Goal: Information Seeking & Learning: Check status

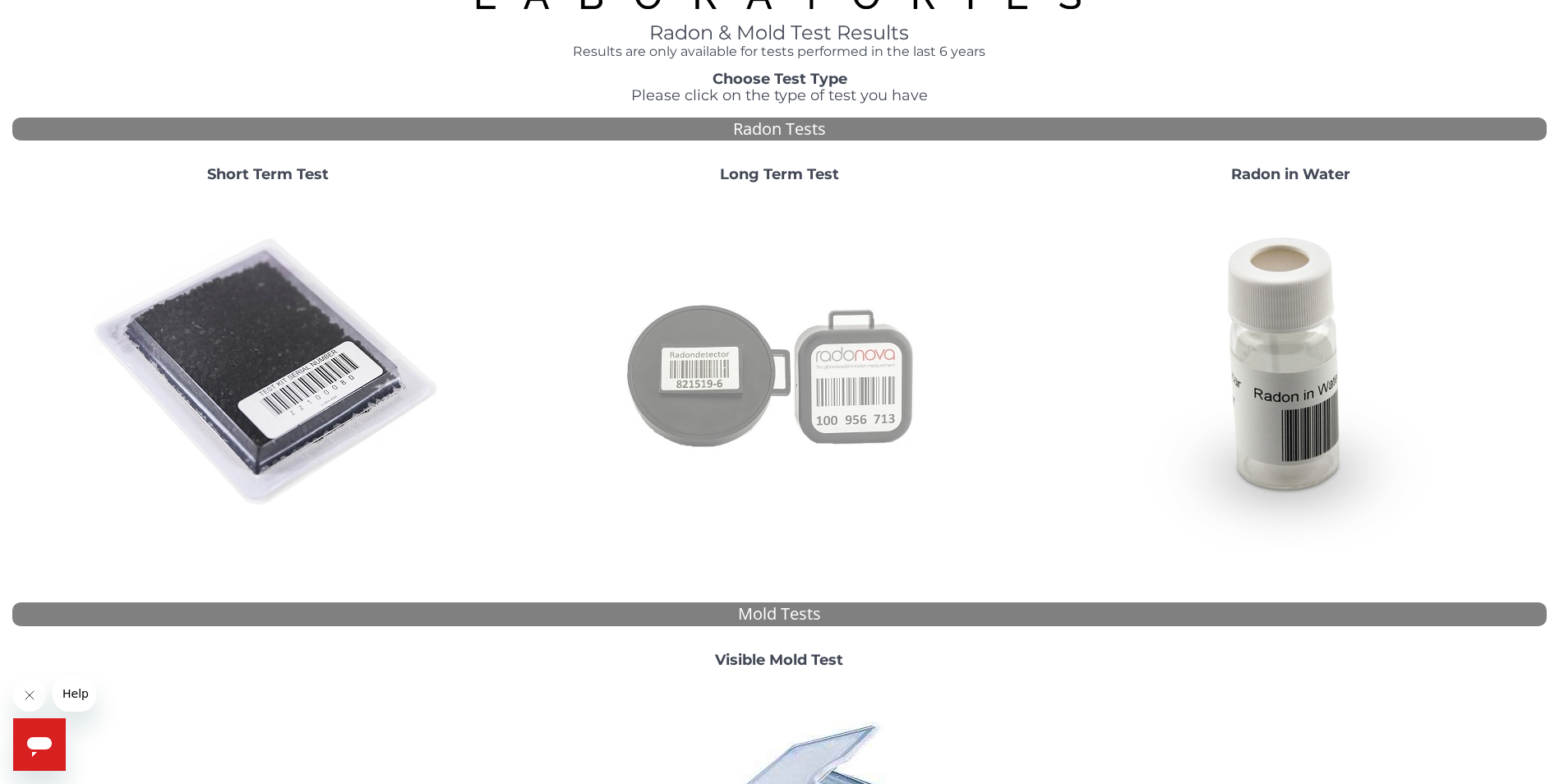
scroll to position [416, 0]
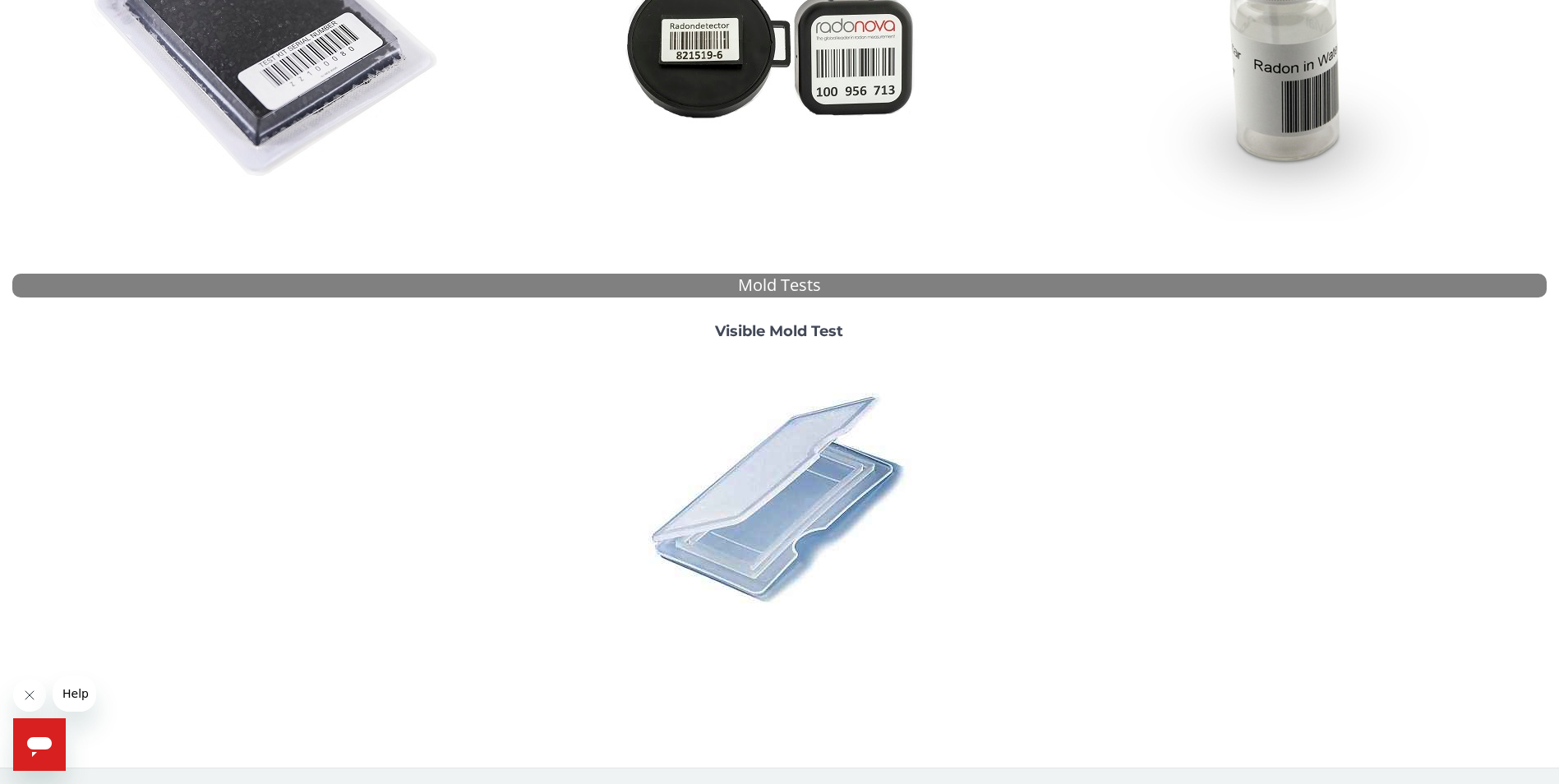
click at [74, 696] on span "Help" at bounding box center [75, 694] width 26 height 14
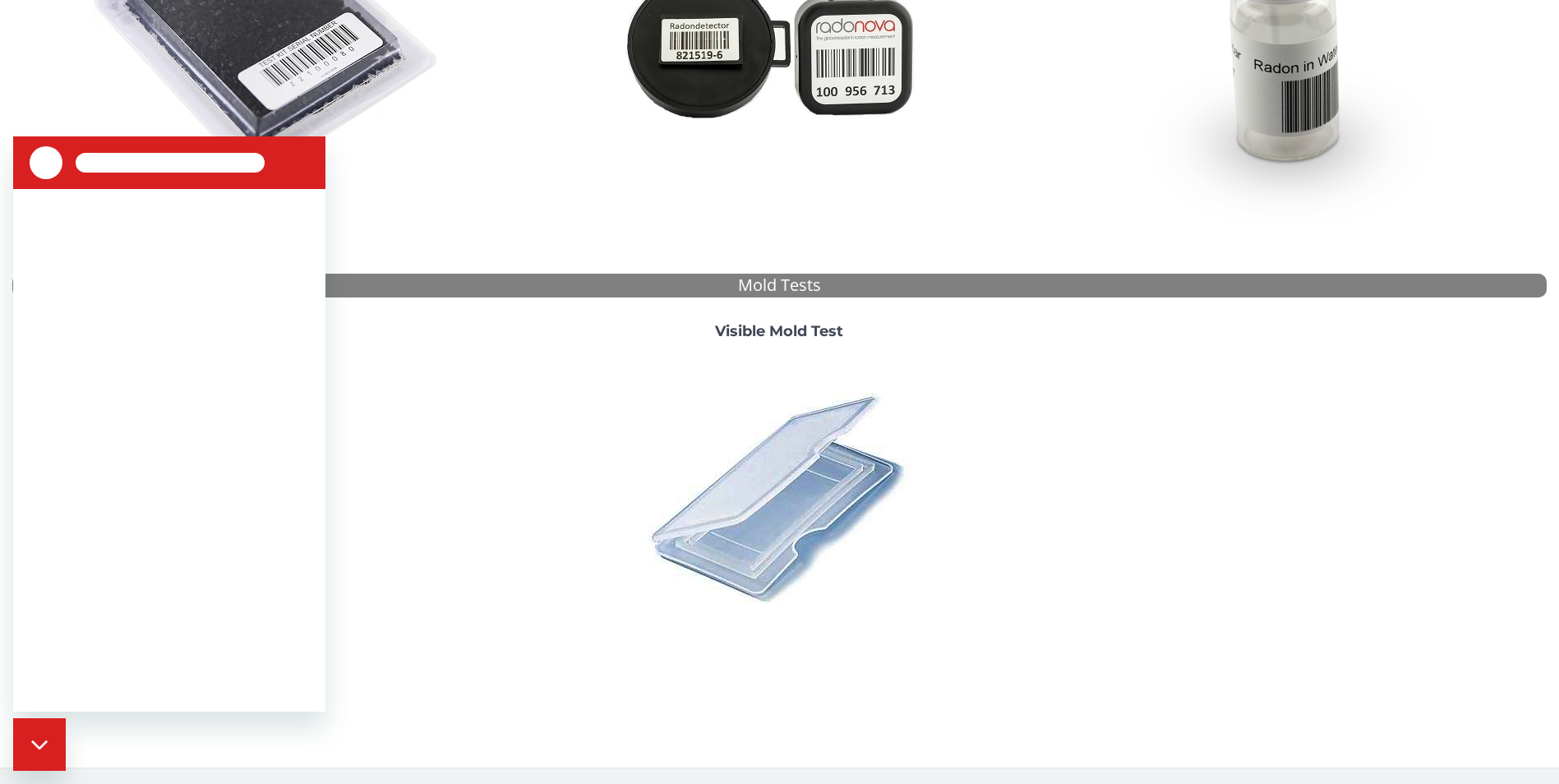
scroll to position [0, 0]
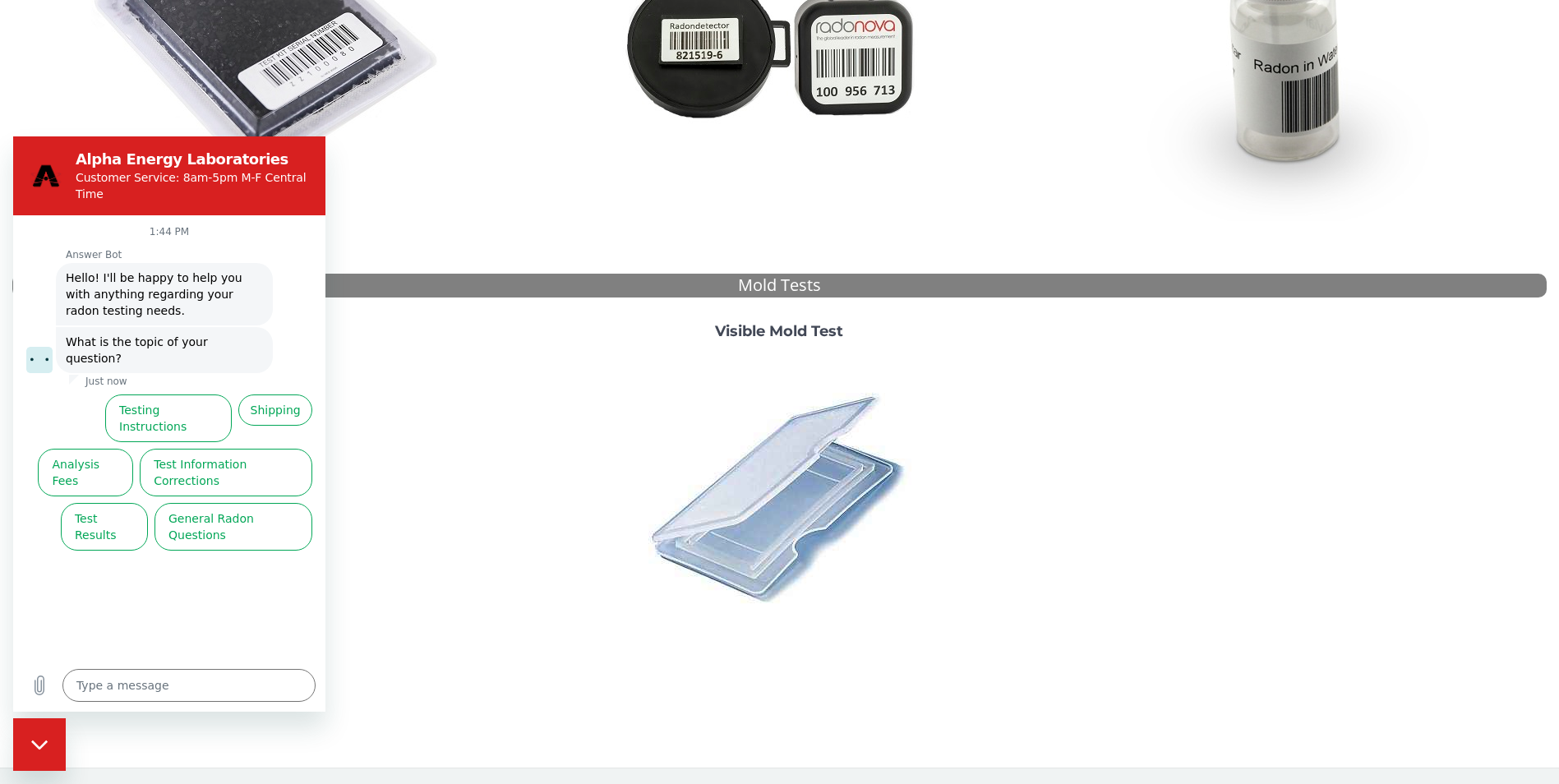
drag, startPoint x: 178, startPoint y: 378, endPoint x: 30, endPoint y: 368, distance: 148.3
click at [33, 388] on ul "Testing Instructions Shipping Analysis Fees Test Information Corrections Test R…" at bounding box center [169, 469] width 286 height 163
click at [80, 503] on button "Test Results" at bounding box center [104, 526] width 87 height 47
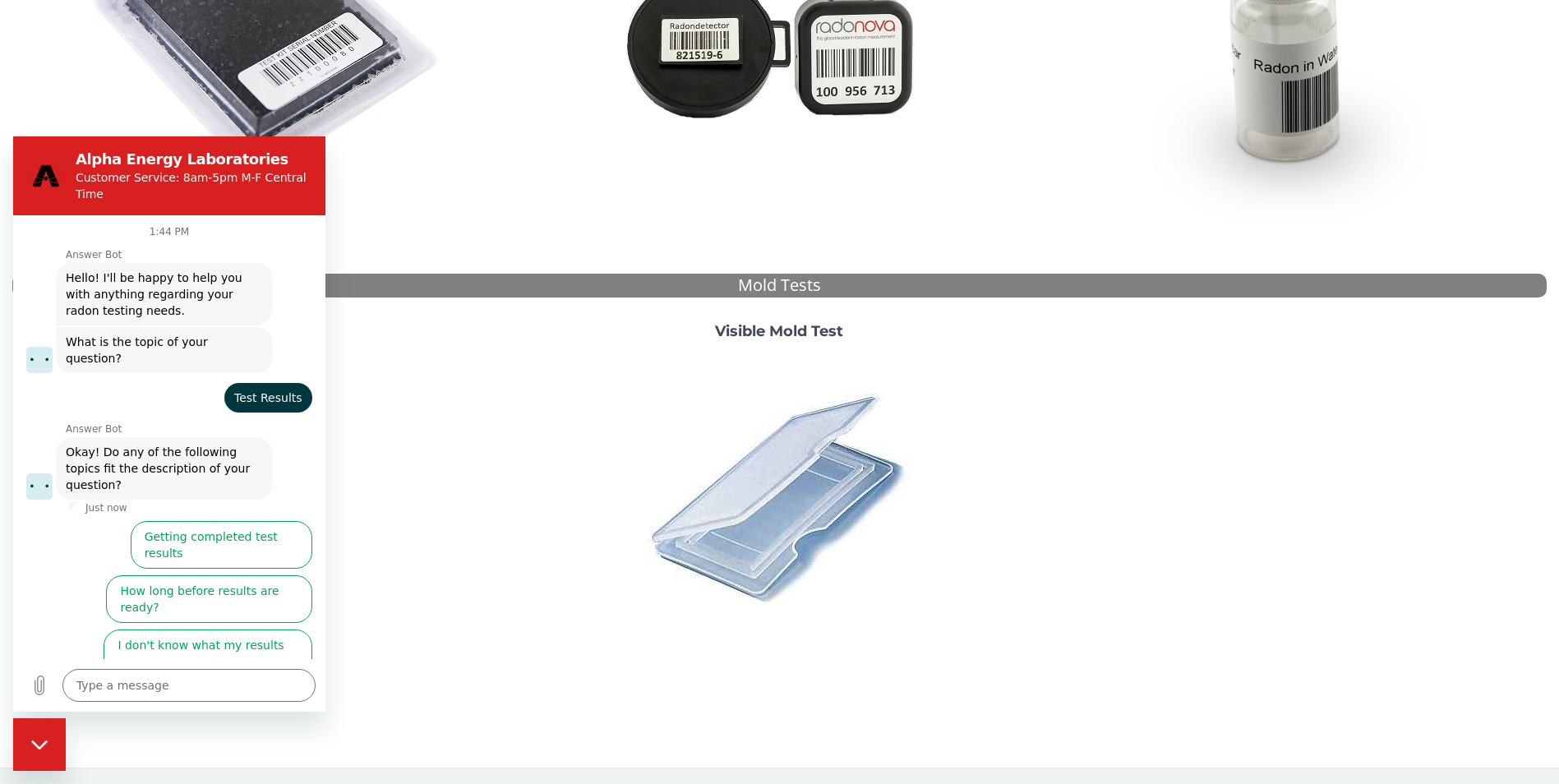
click at [226, 683] on button "I didn't get my test results" at bounding box center [232, 707] width 161 height 47
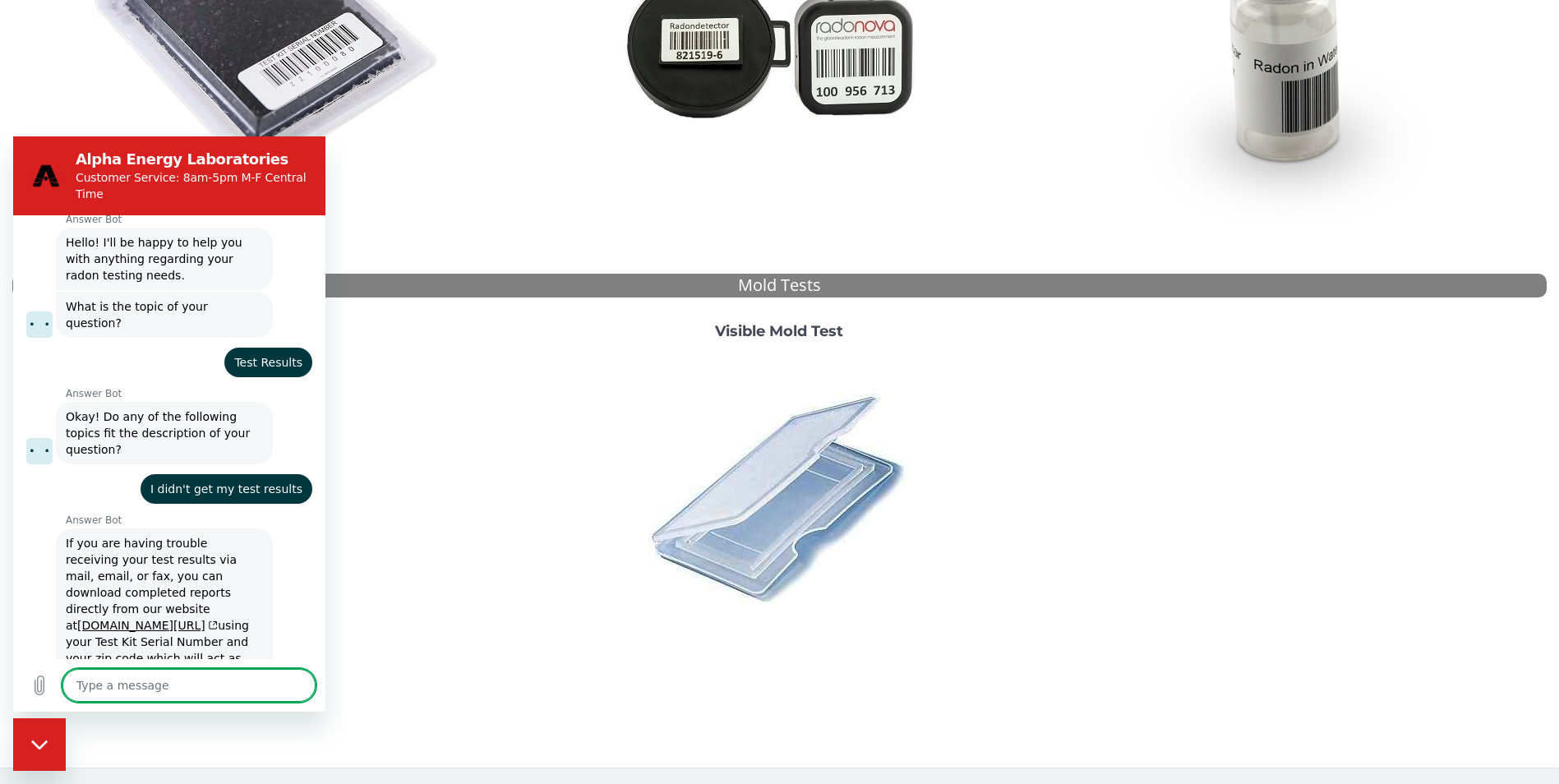
type textarea "x"
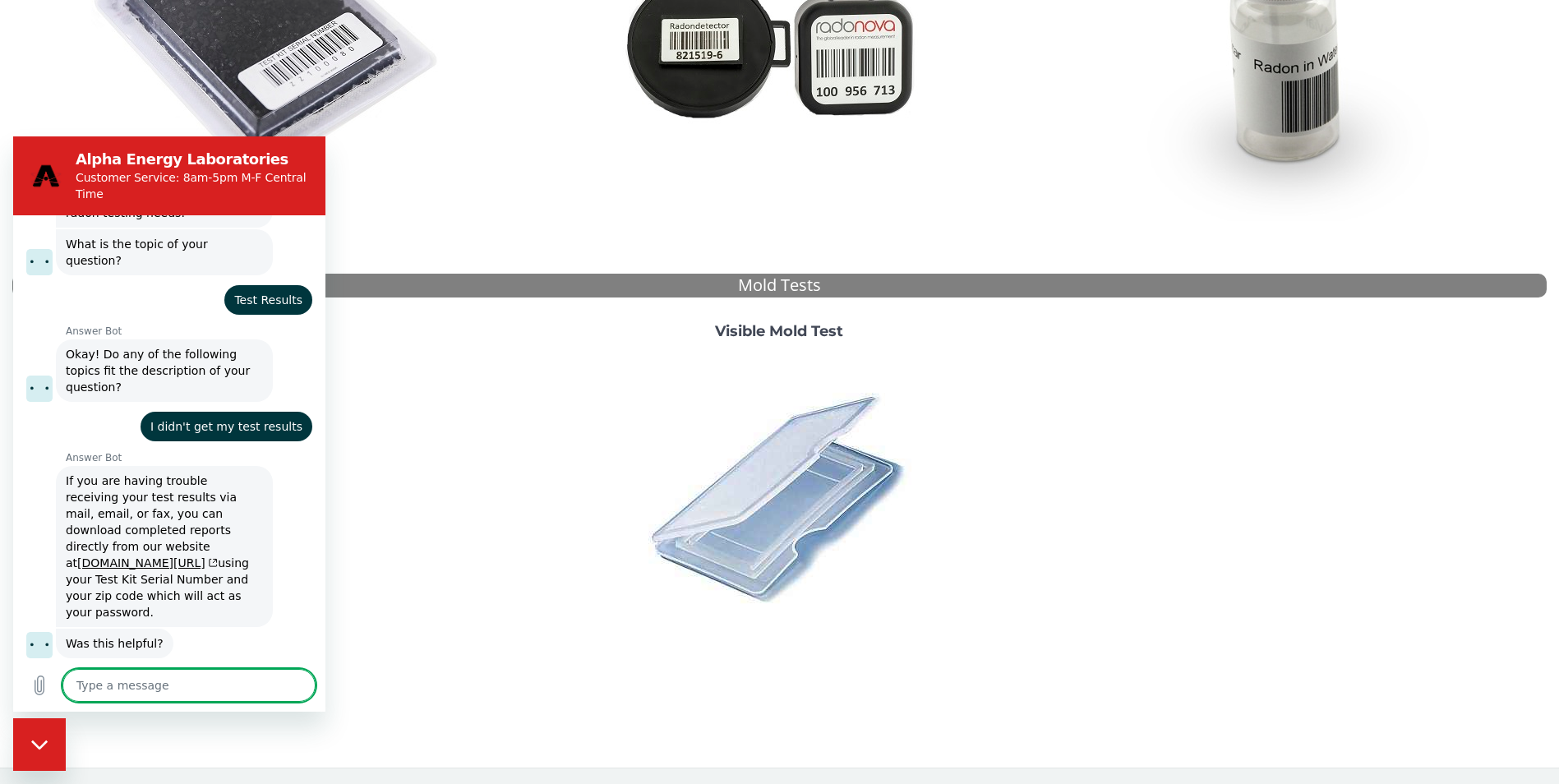
scroll to position [105, 0]
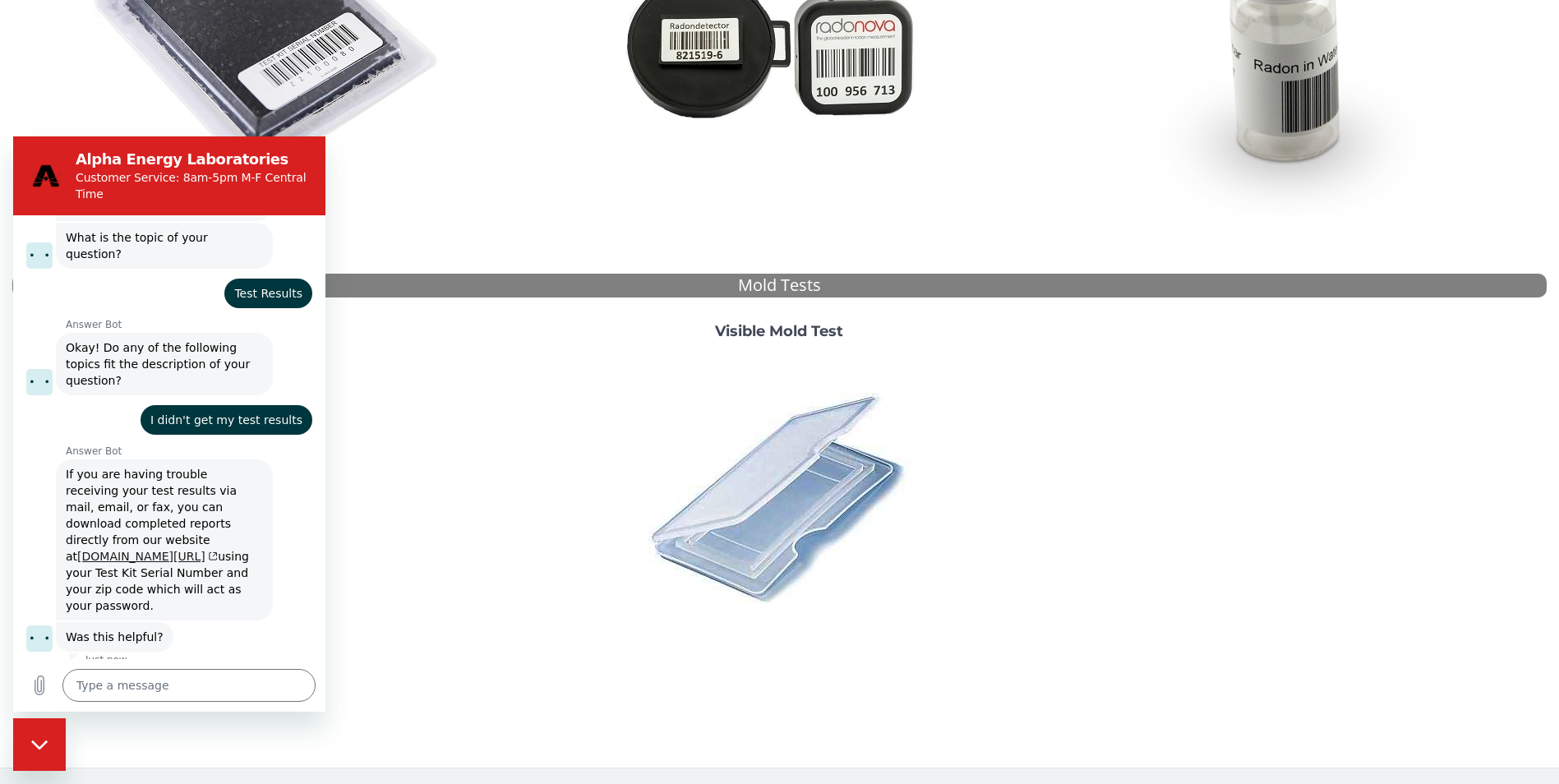
click at [123, 550] on link "[DOMAIN_NAME][URL]" at bounding box center [147, 557] width 140 height 14
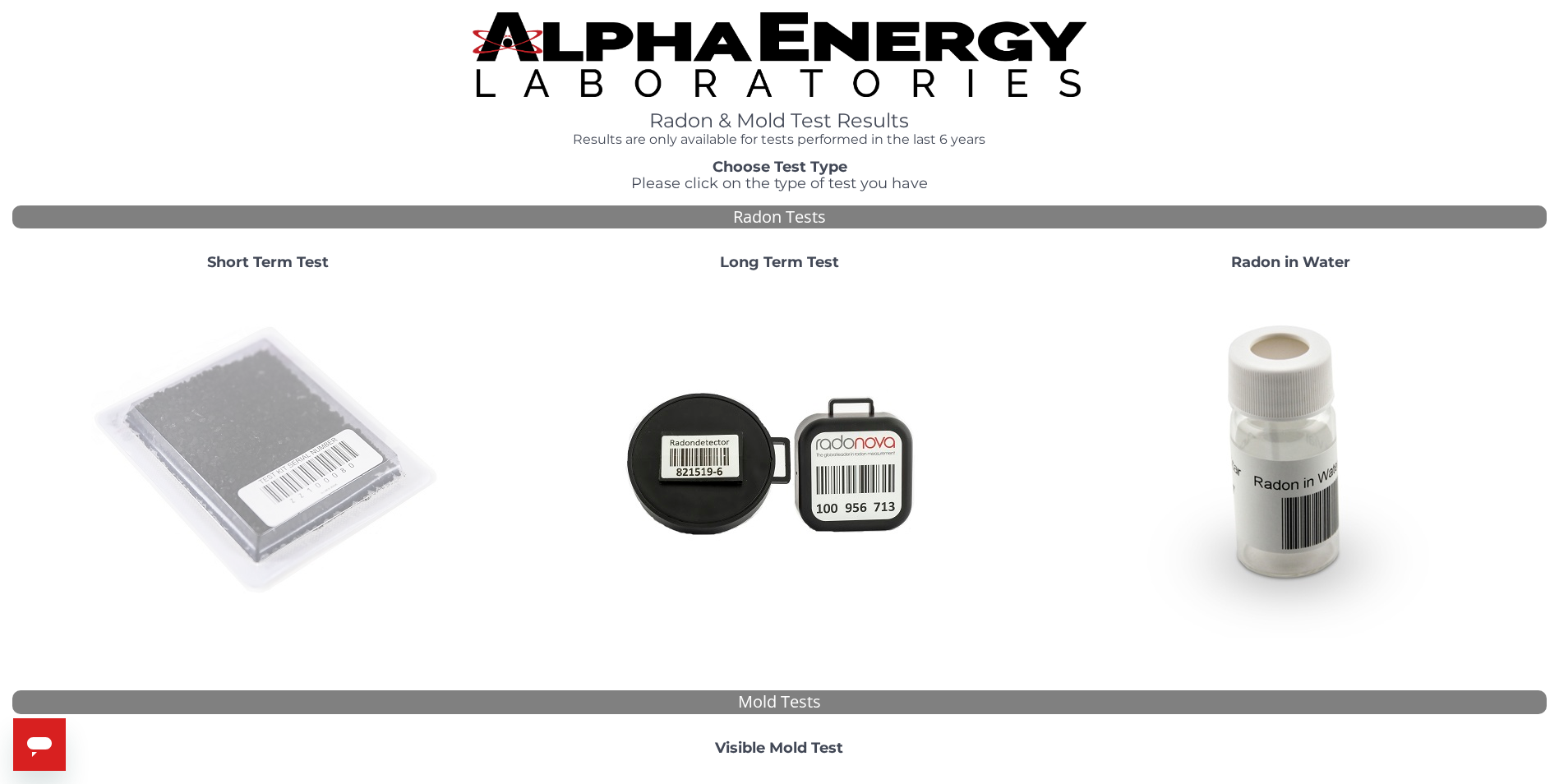
click at [257, 411] on img at bounding box center [268, 461] width 353 height 353
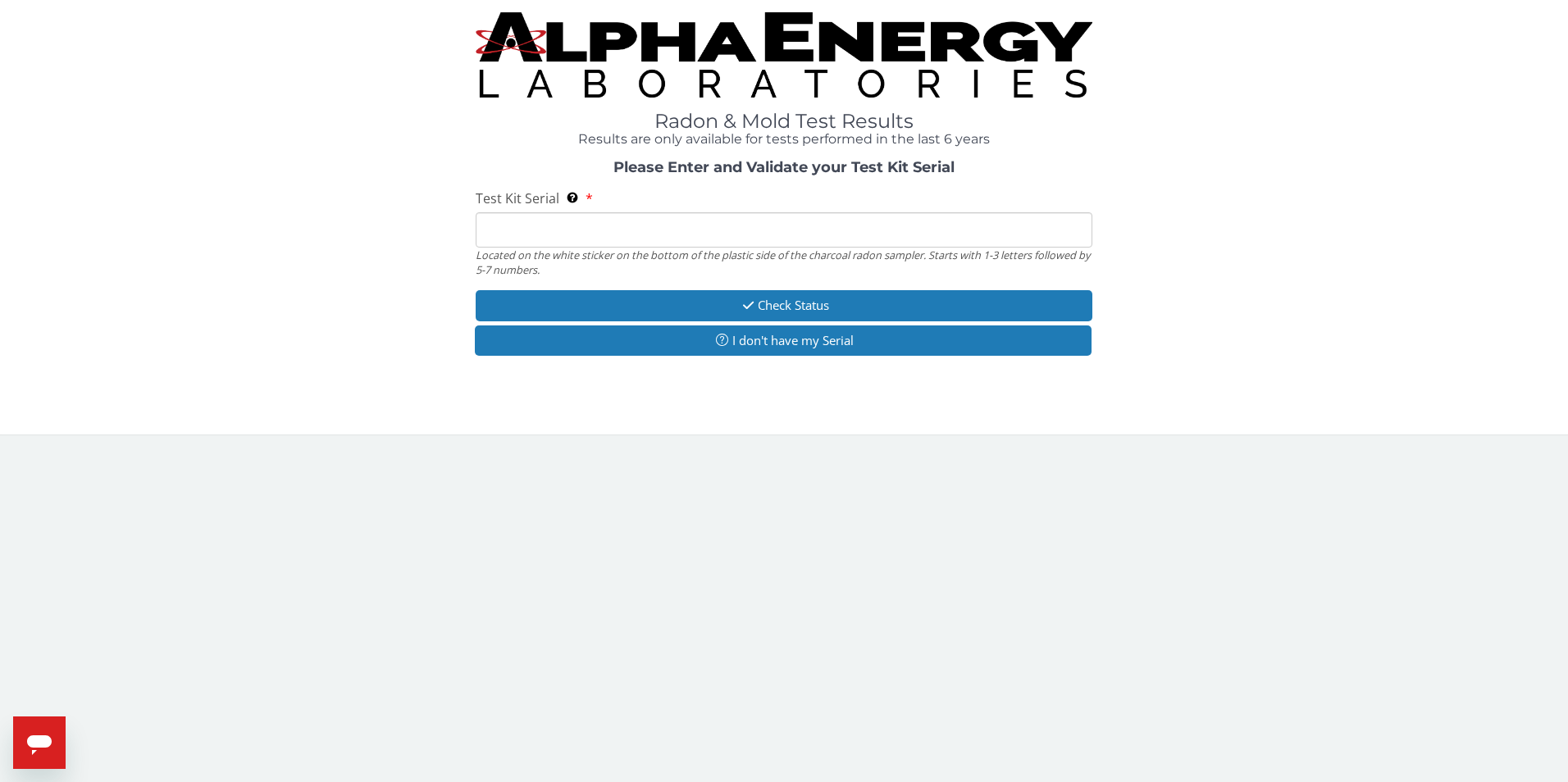
click at [563, 233] on input "Test Kit Serial Located on the white sticker on the bottom of the plastic side …" at bounding box center [784, 230] width 618 height 35
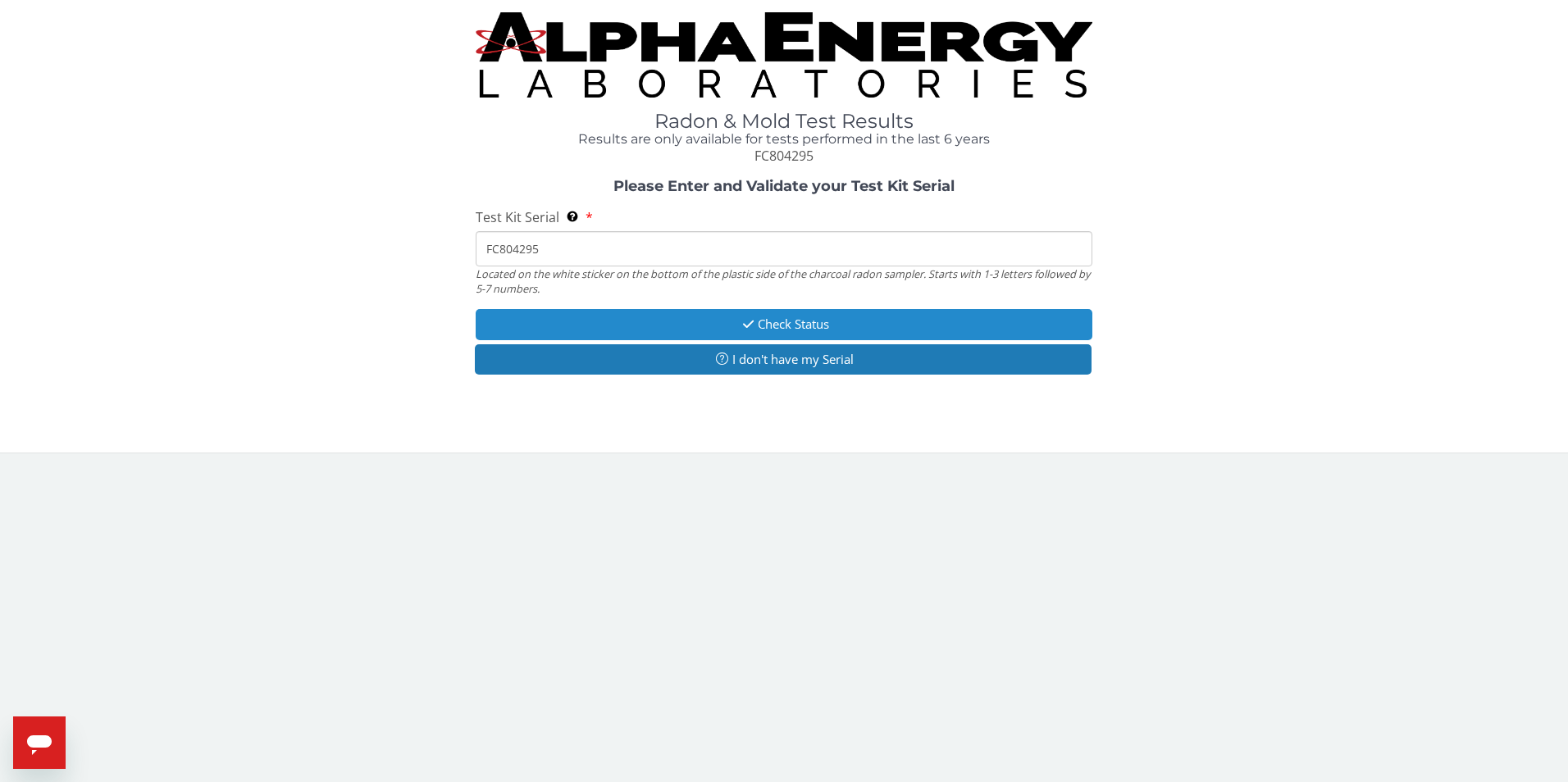
type input "FC804295"
click at [792, 318] on button "Check Status" at bounding box center [784, 324] width 618 height 30
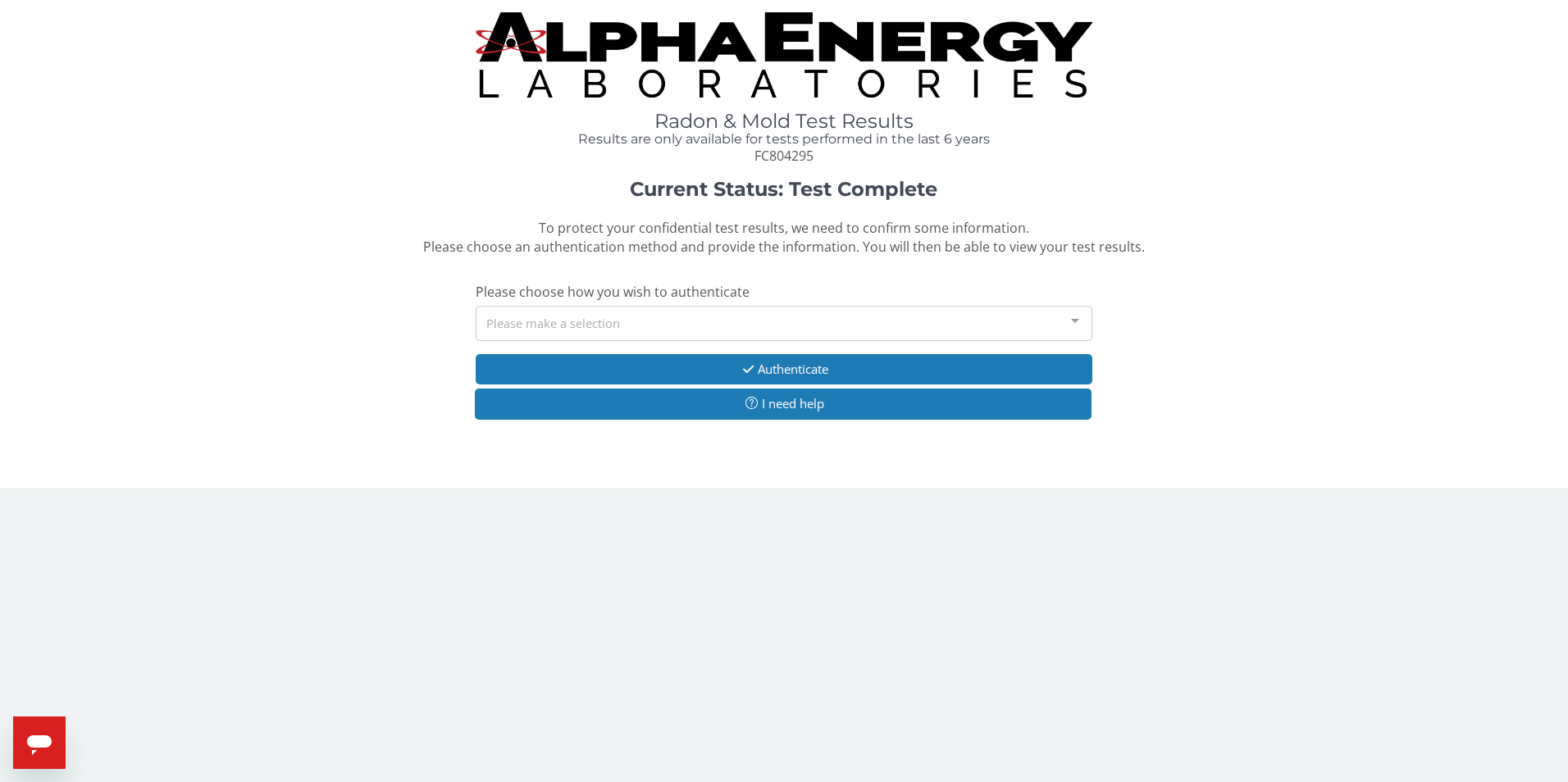
click at [545, 325] on div "Please make a selection" at bounding box center [784, 324] width 618 height 35
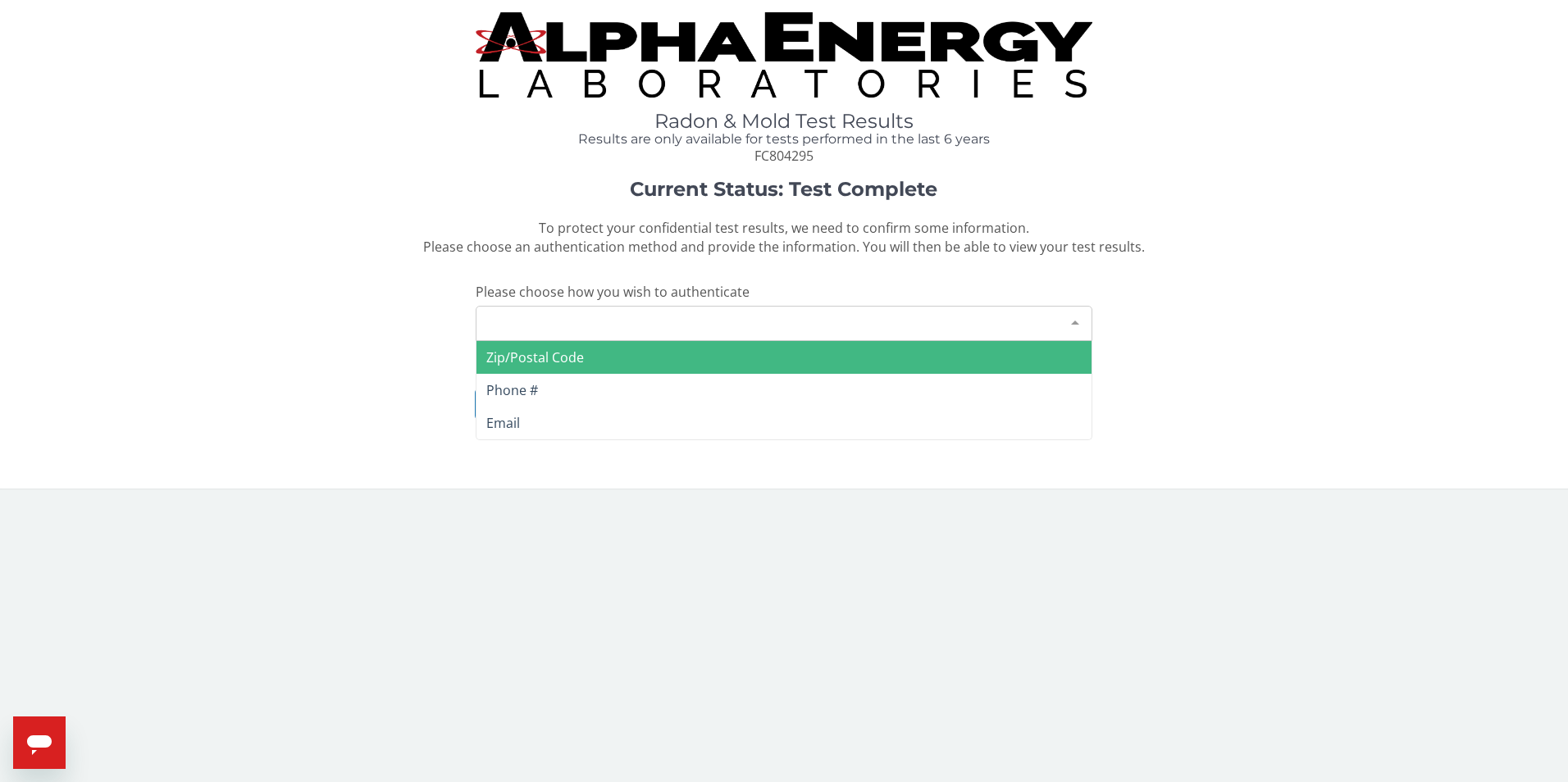
click at [540, 358] on span "Zip/Postal Code" at bounding box center [535, 356] width 98 height 18
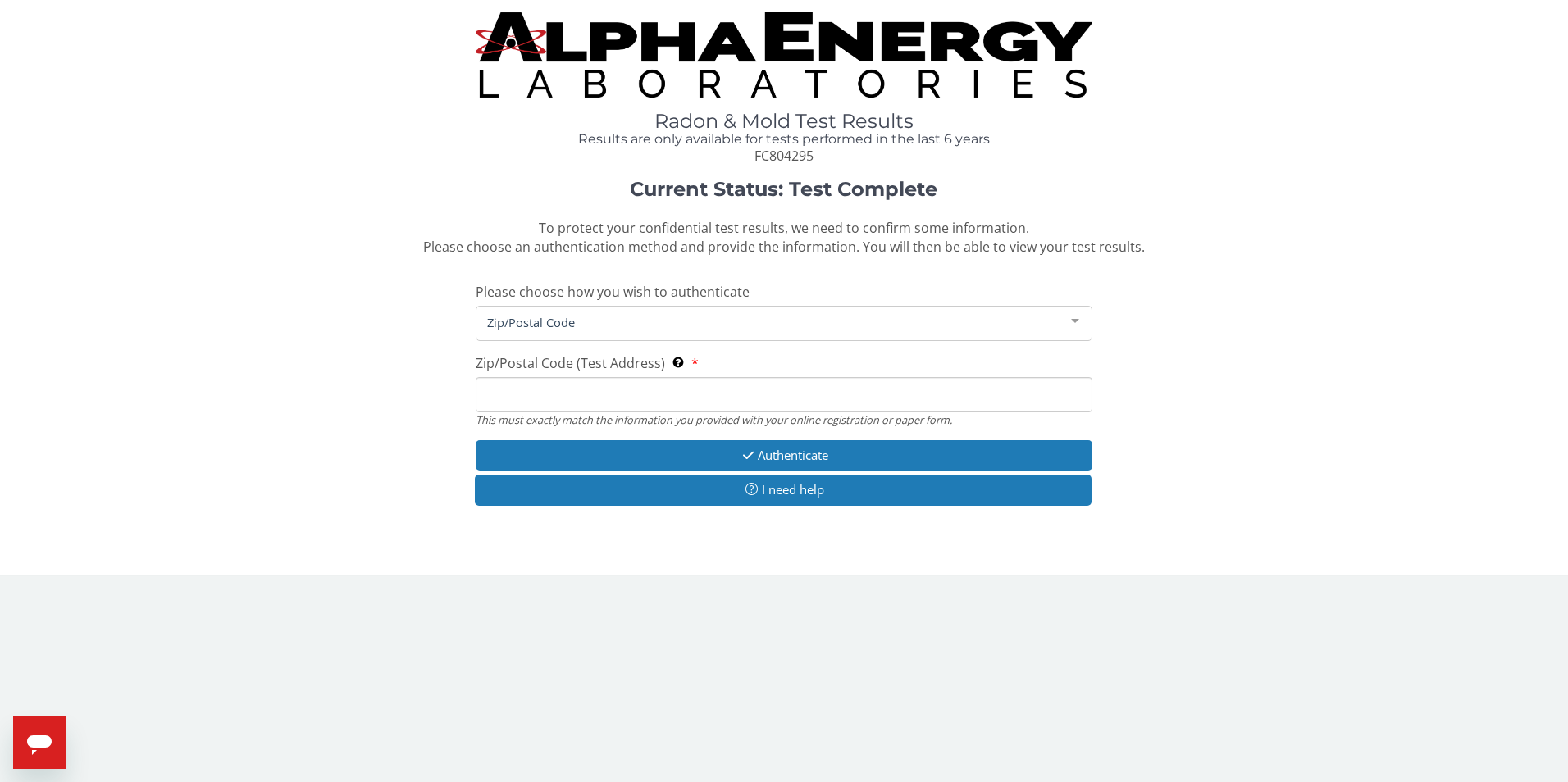
click at [525, 404] on input "Zip/Postal Code (Test Address) This must exactly match the information you prov…" at bounding box center [784, 394] width 618 height 35
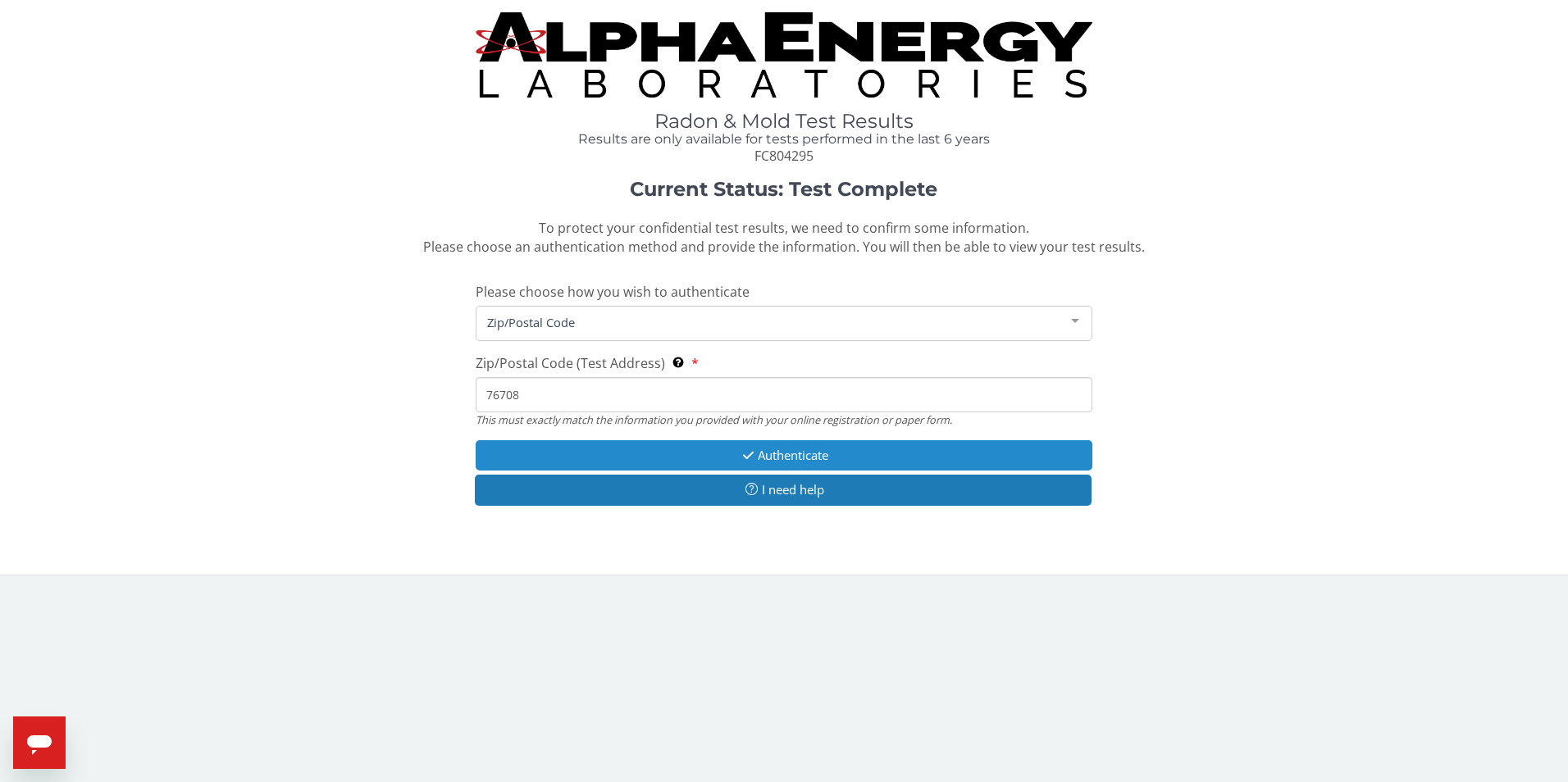
type input "76708"
click at [774, 446] on button "Authenticate" at bounding box center [784, 455] width 618 height 30
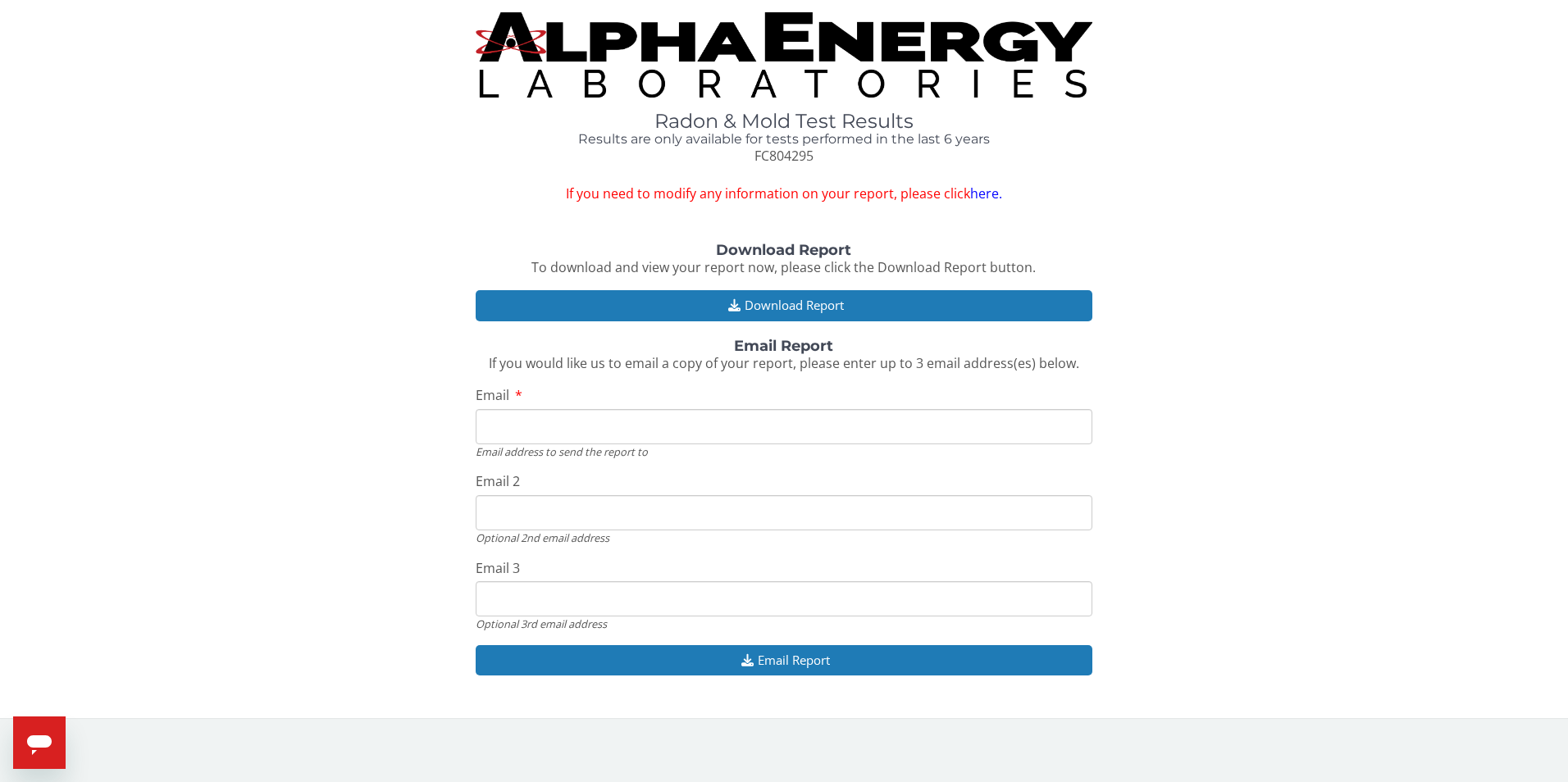
click at [591, 431] on input "Email" at bounding box center [784, 426] width 618 height 35
type input "susanamontuori7@gmail.com"
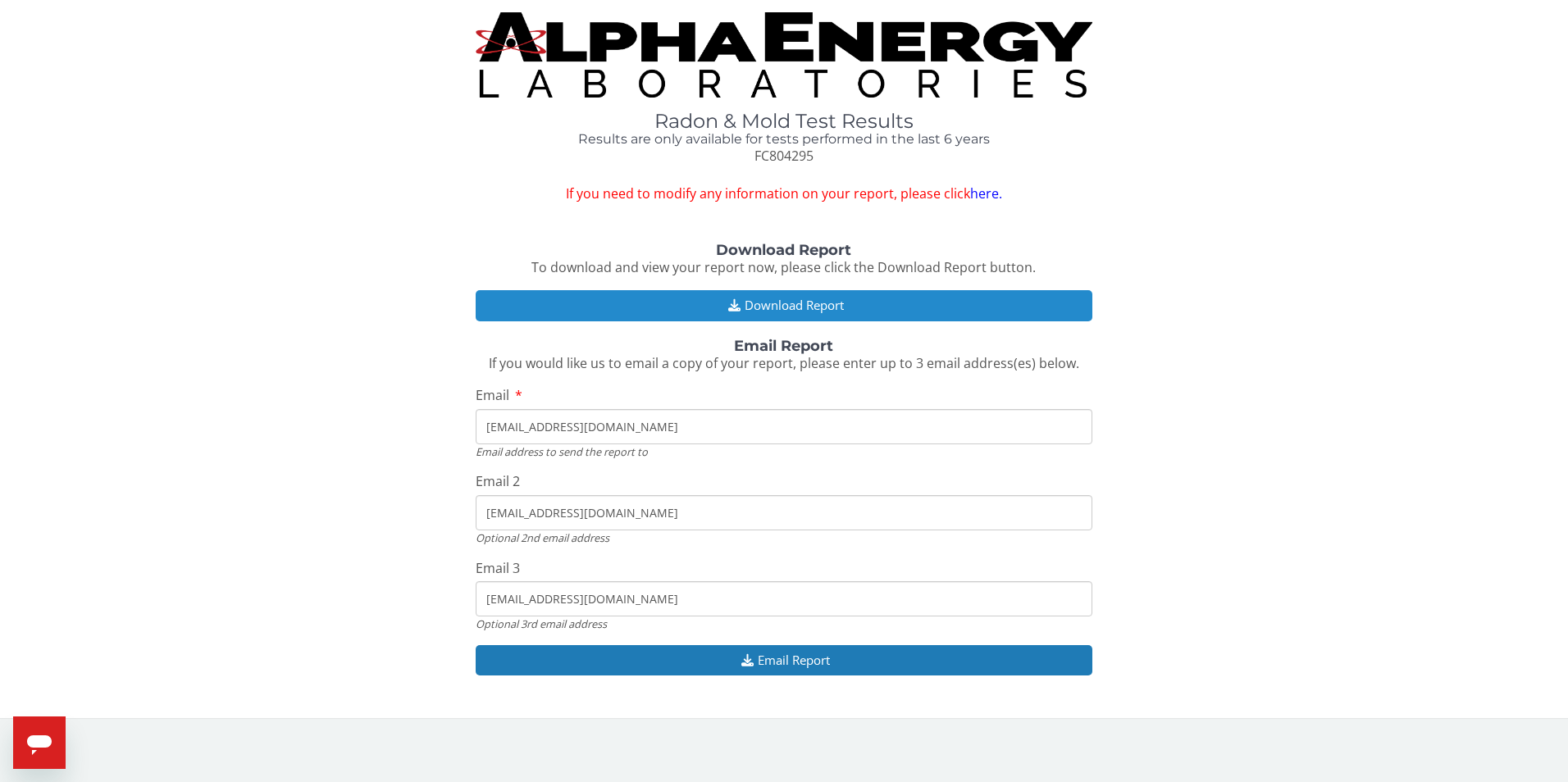
click at [783, 308] on button "Download Report" at bounding box center [784, 305] width 618 height 30
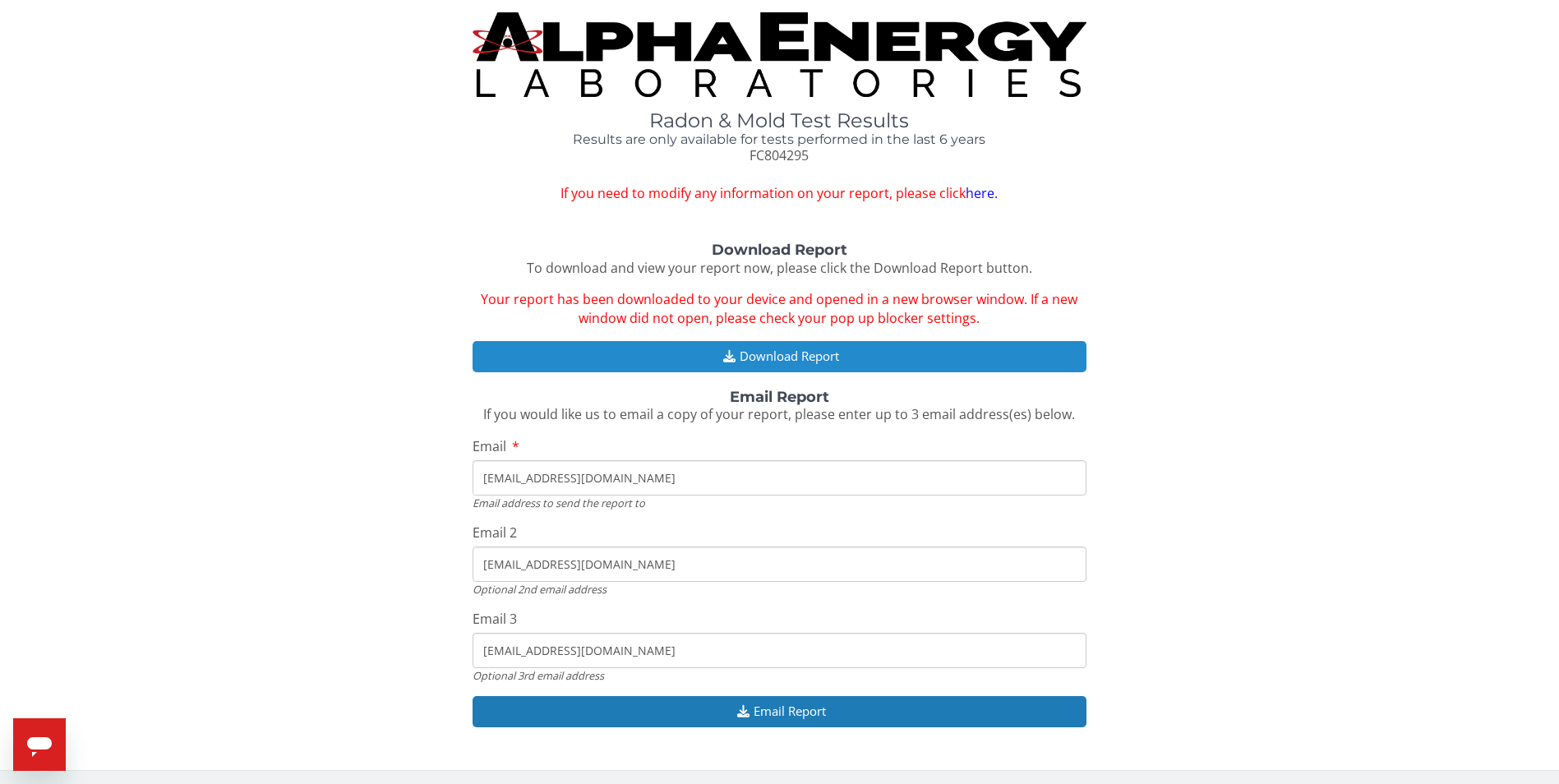
click at [779, 352] on button "Download Report" at bounding box center [779, 357] width 614 height 30
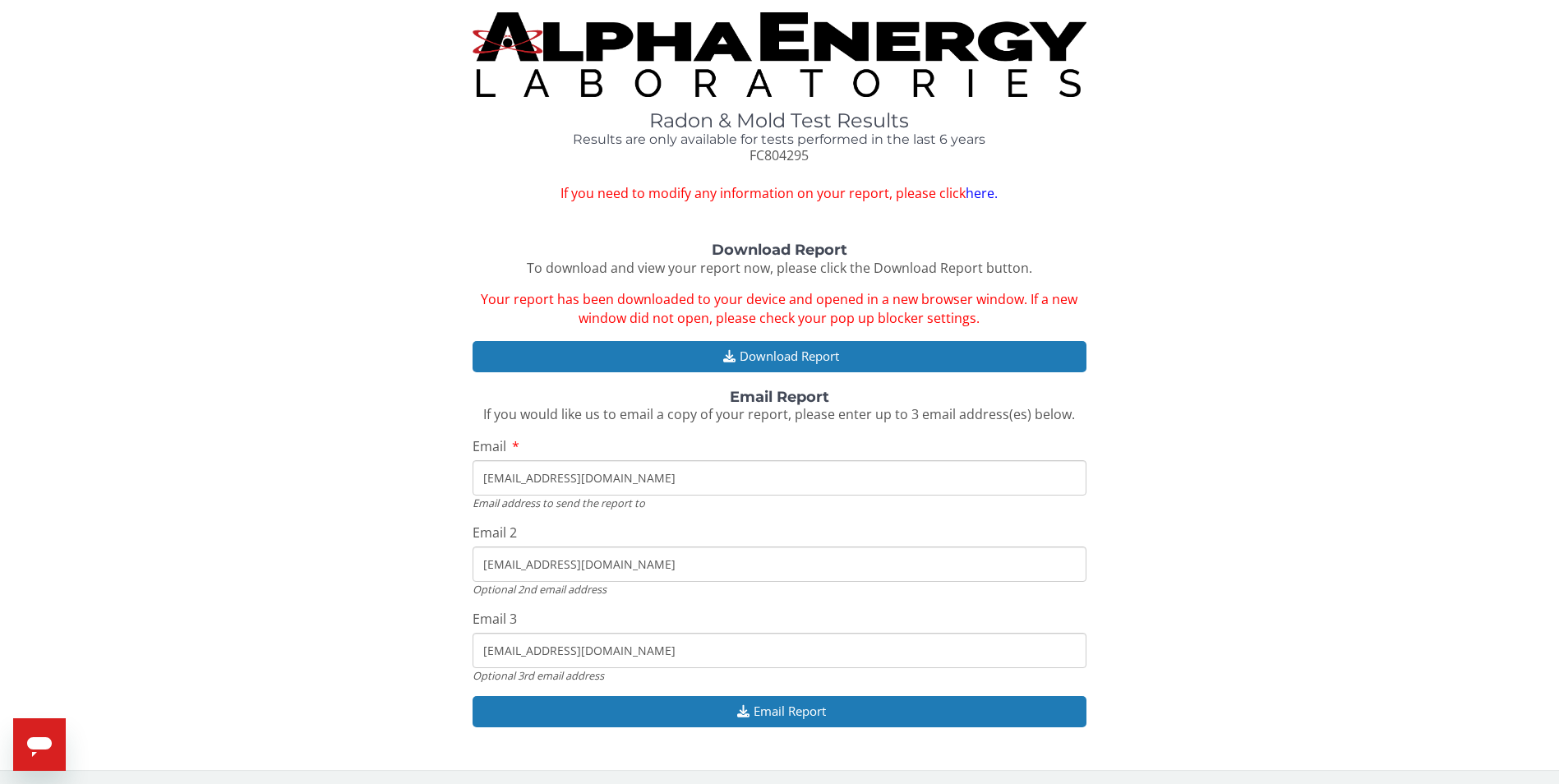
click at [972, 191] on link "here." at bounding box center [982, 193] width 32 height 18
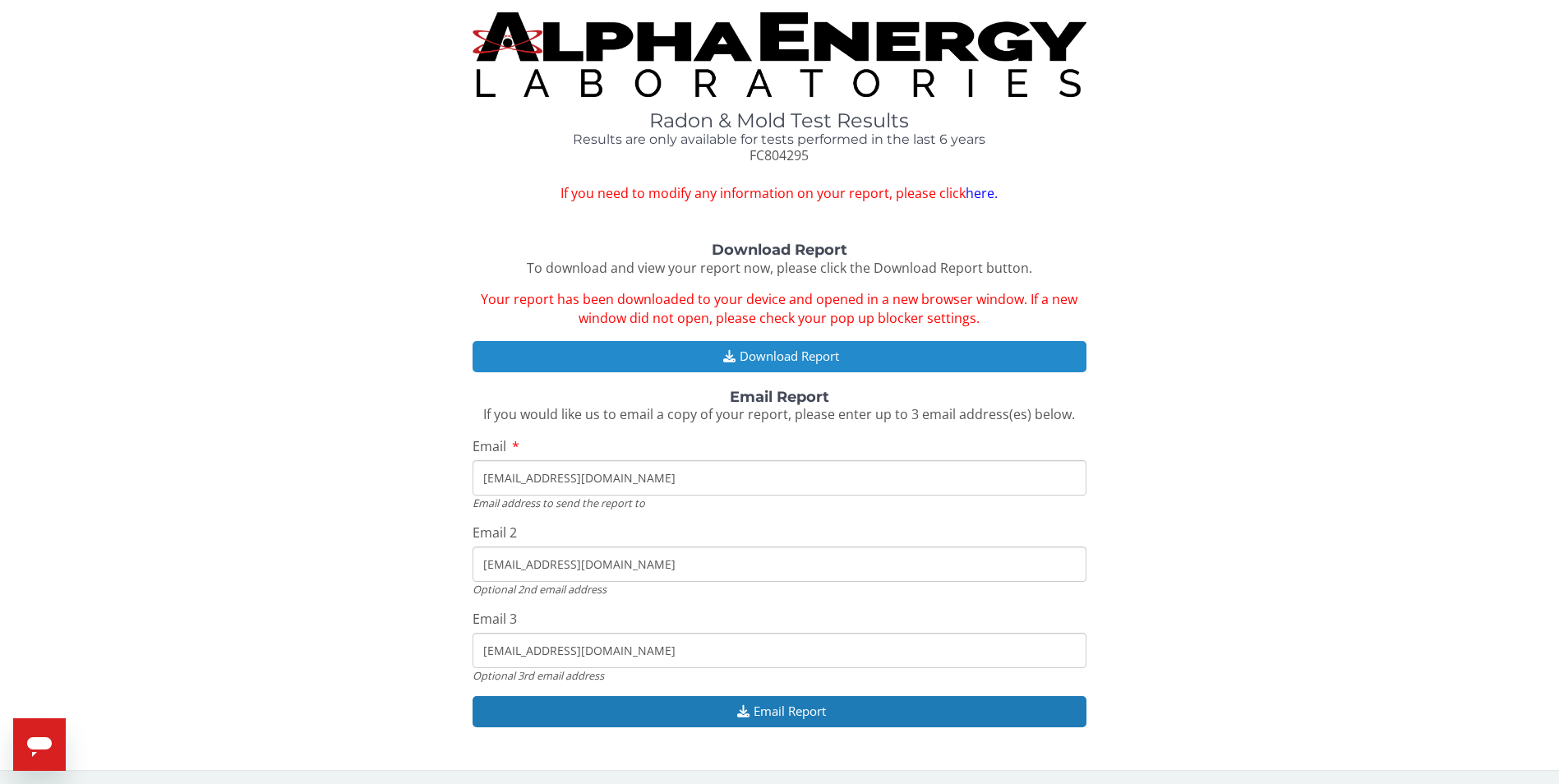
click at [766, 353] on button "Download Report" at bounding box center [779, 357] width 614 height 30
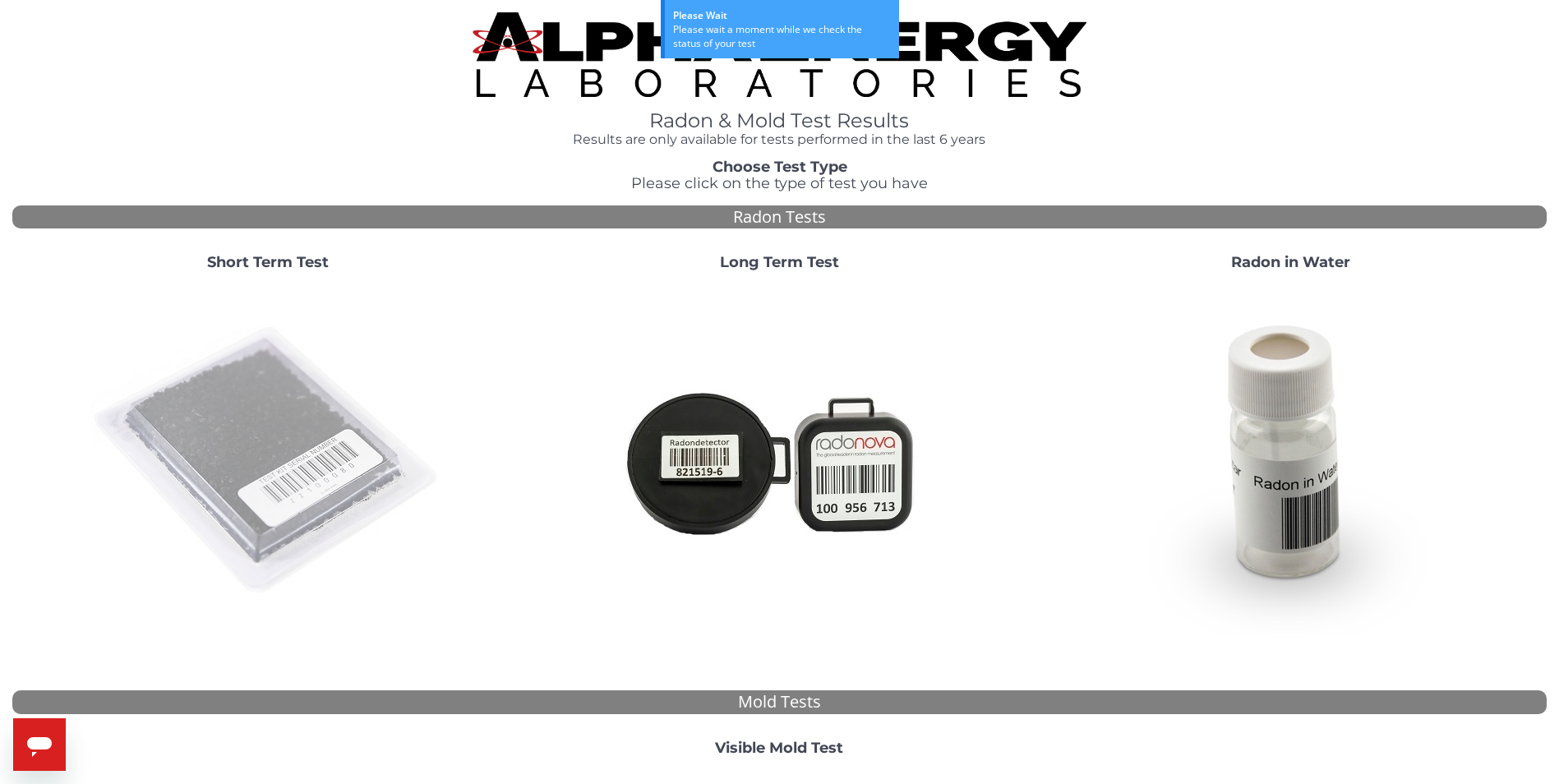
click at [231, 440] on img at bounding box center [268, 461] width 353 height 353
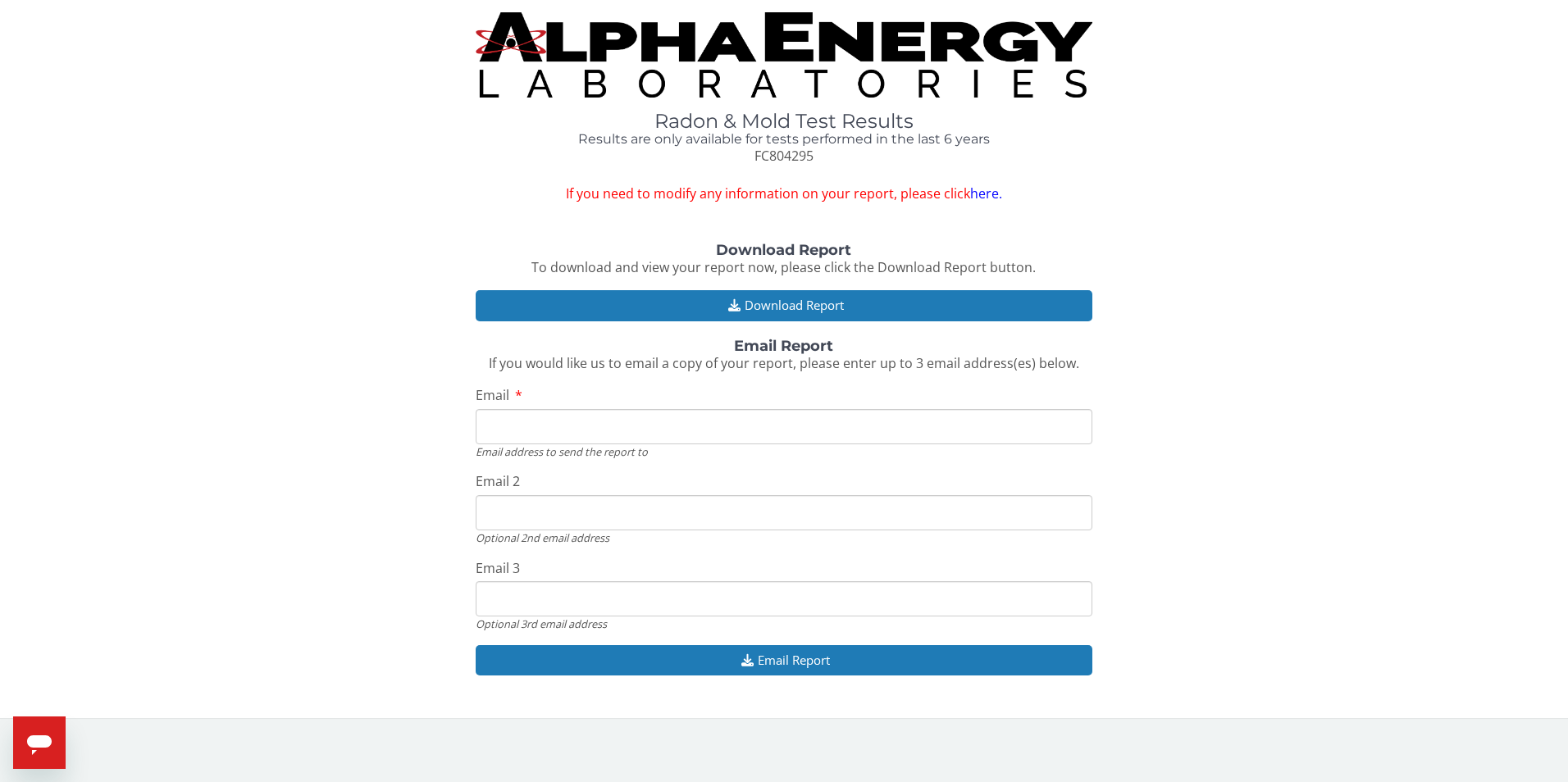
click at [990, 196] on link "here." at bounding box center [986, 193] width 32 height 18
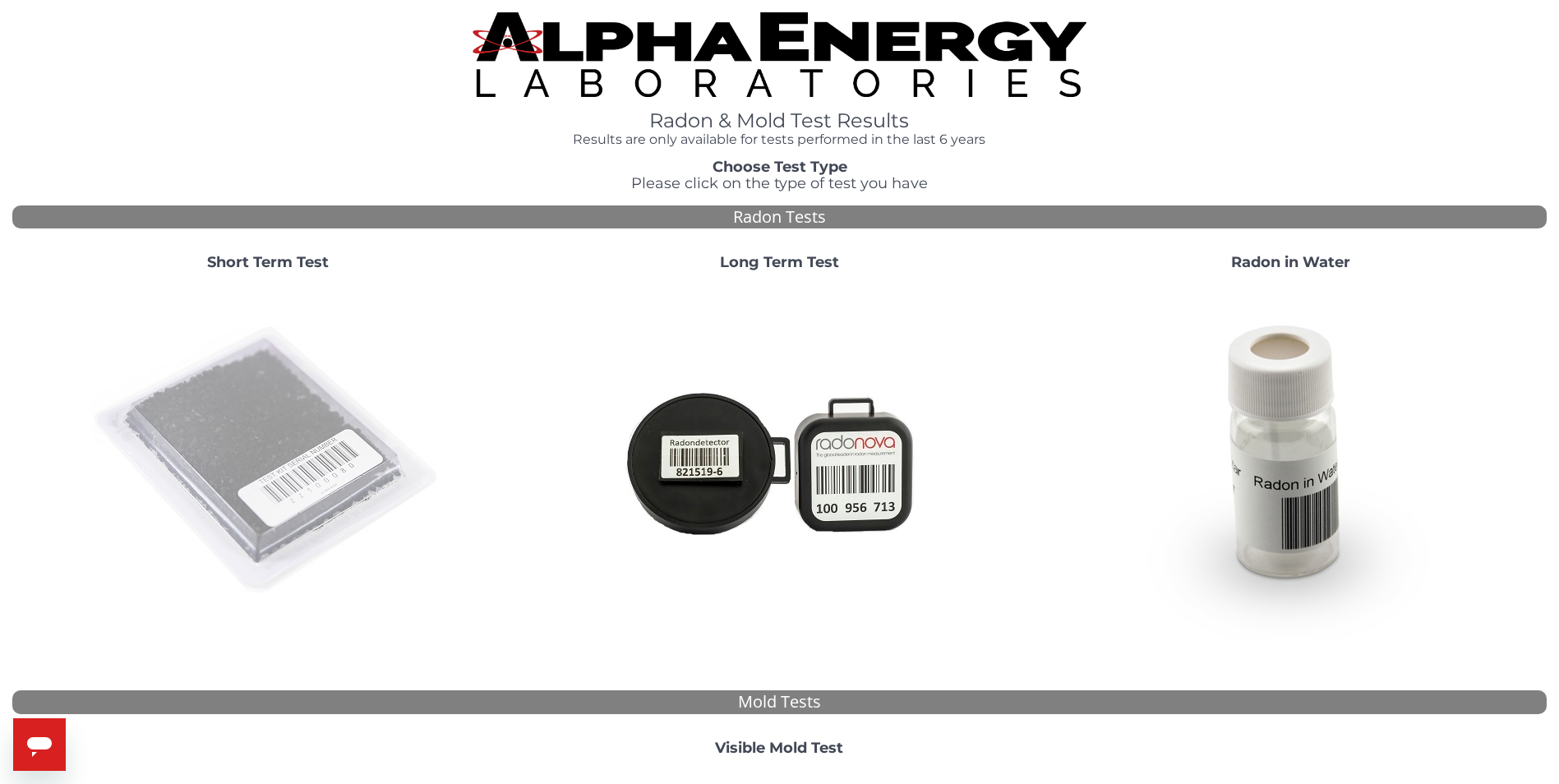
click at [274, 409] on img at bounding box center [268, 461] width 353 height 353
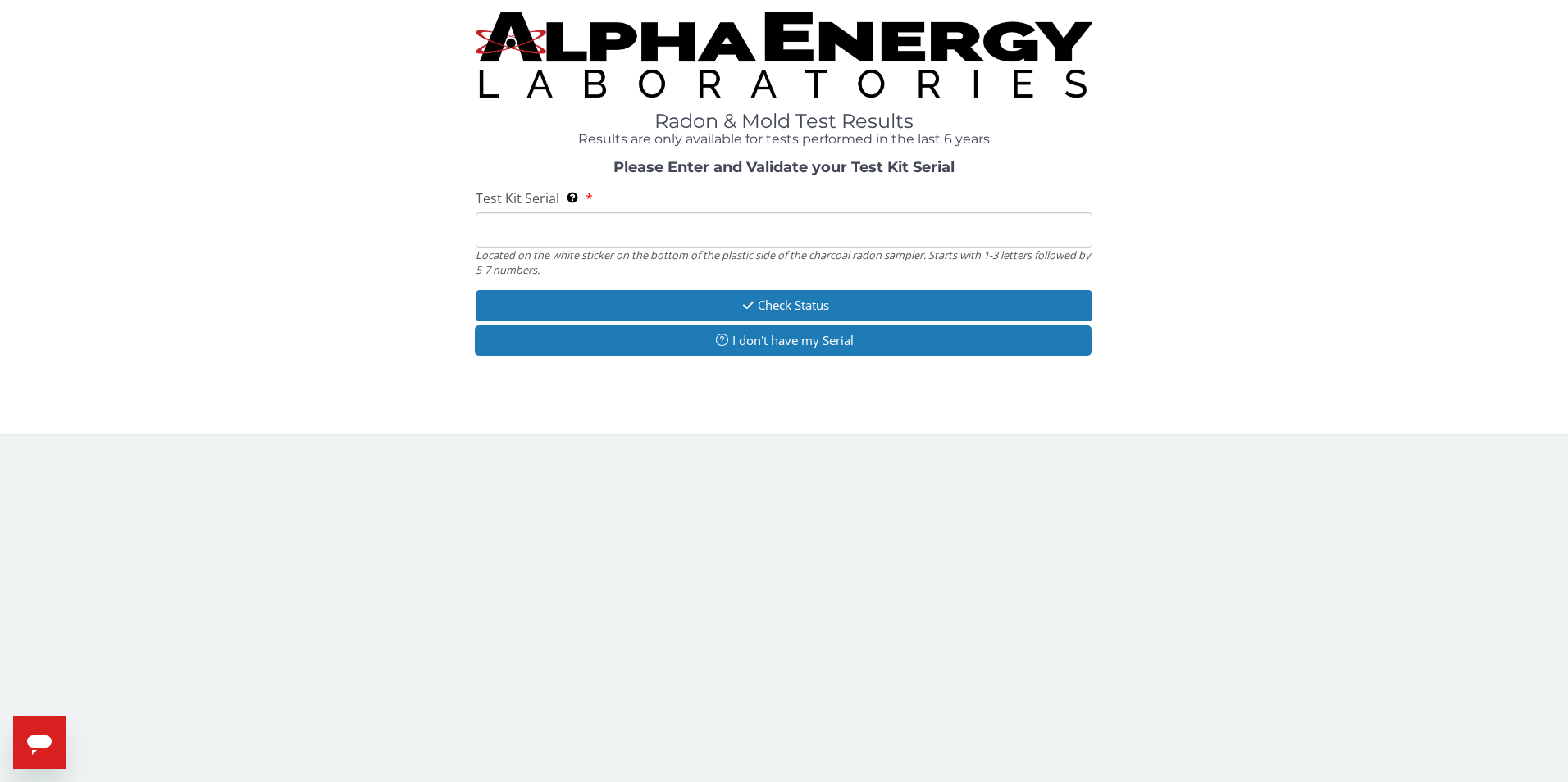
click at [562, 233] on input "Test Kit Serial Located on the white sticker on the bottom of the plastic side …" at bounding box center [784, 230] width 618 height 35
type input "FC804295"
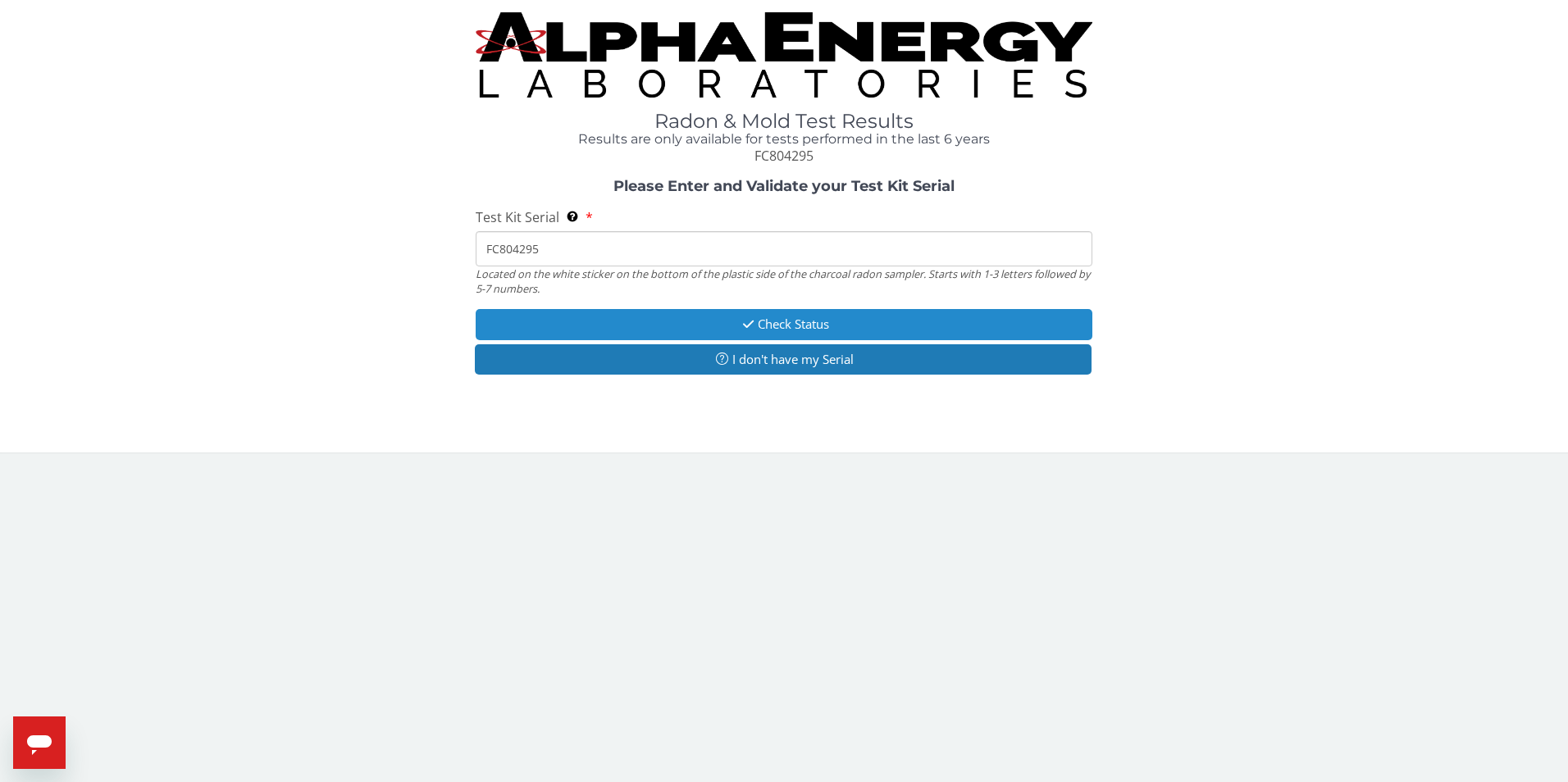
click at [781, 319] on button "Check Status" at bounding box center [784, 324] width 618 height 30
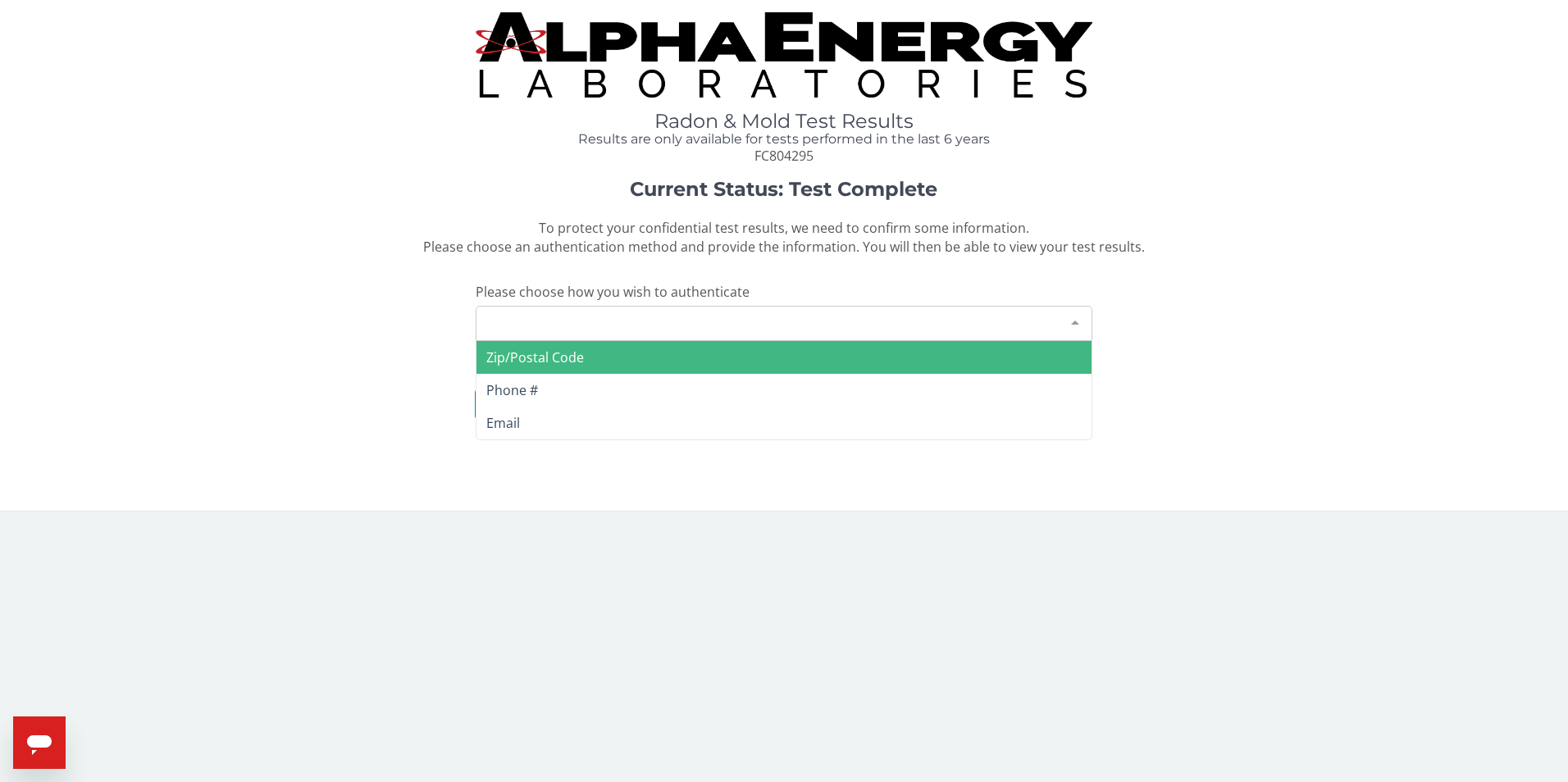
click at [642, 324] on div "Please make a selection" at bounding box center [784, 324] width 618 height 35
click at [550, 359] on span "Zip/Postal Code" at bounding box center [535, 356] width 98 height 18
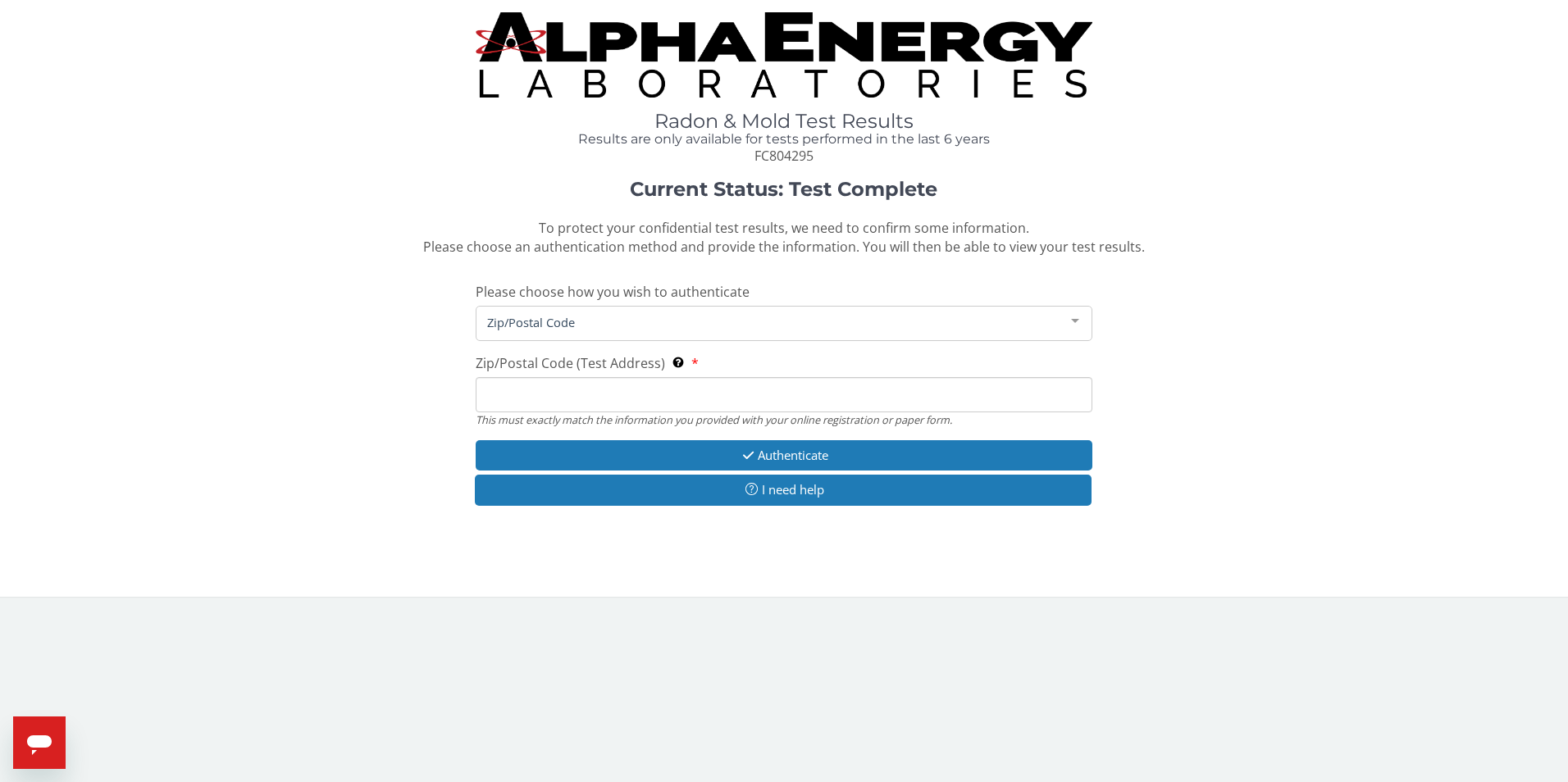
click at [552, 389] on input "Zip/Postal Code (Test Address) This must exactly match the information you prov…" at bounding box center [784, 394] width 618 height 35
type input "76708"
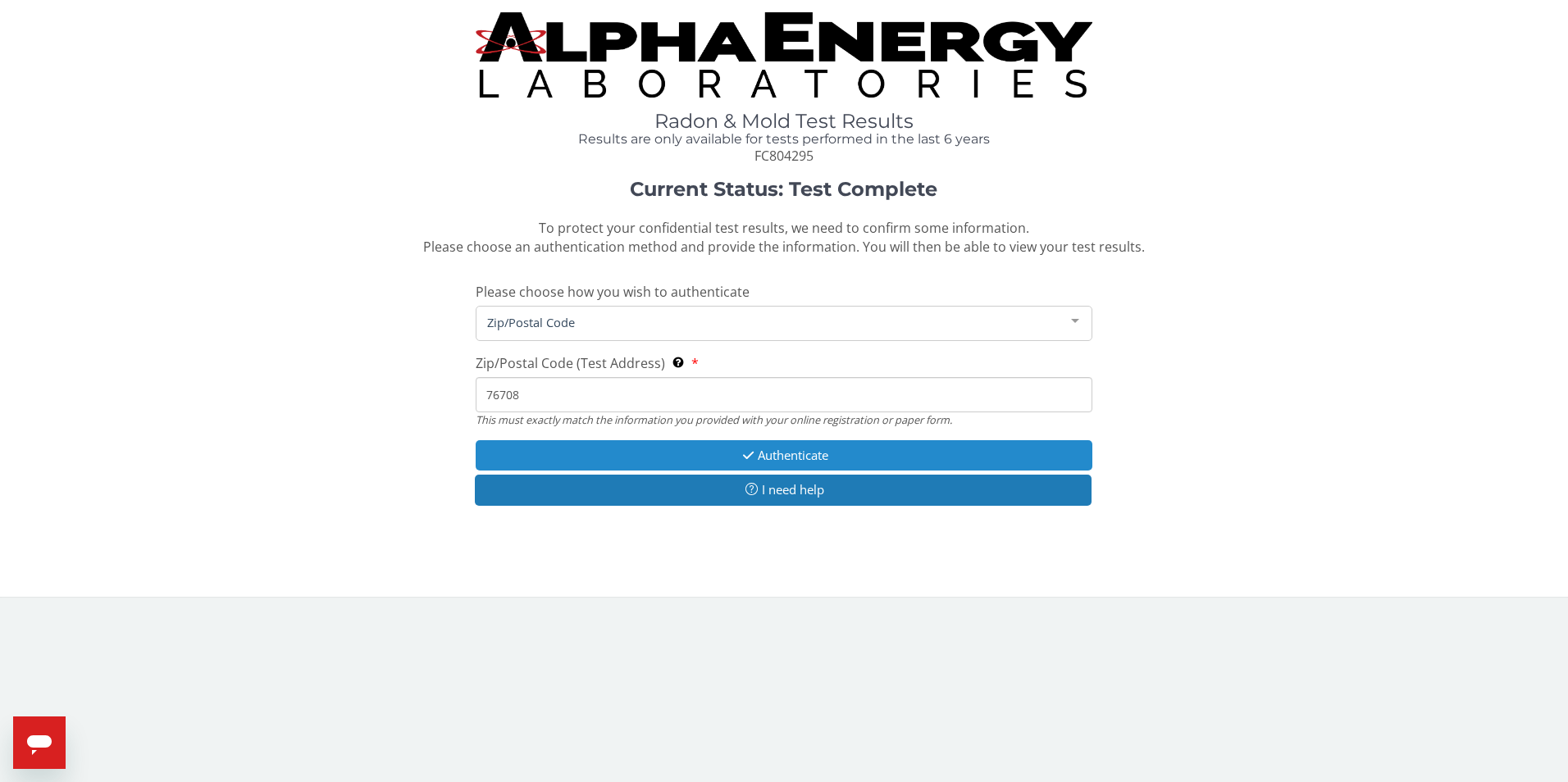
click at [850, 449] on button "Authenticate" at bounding box center [784, 455] width 618 height 30
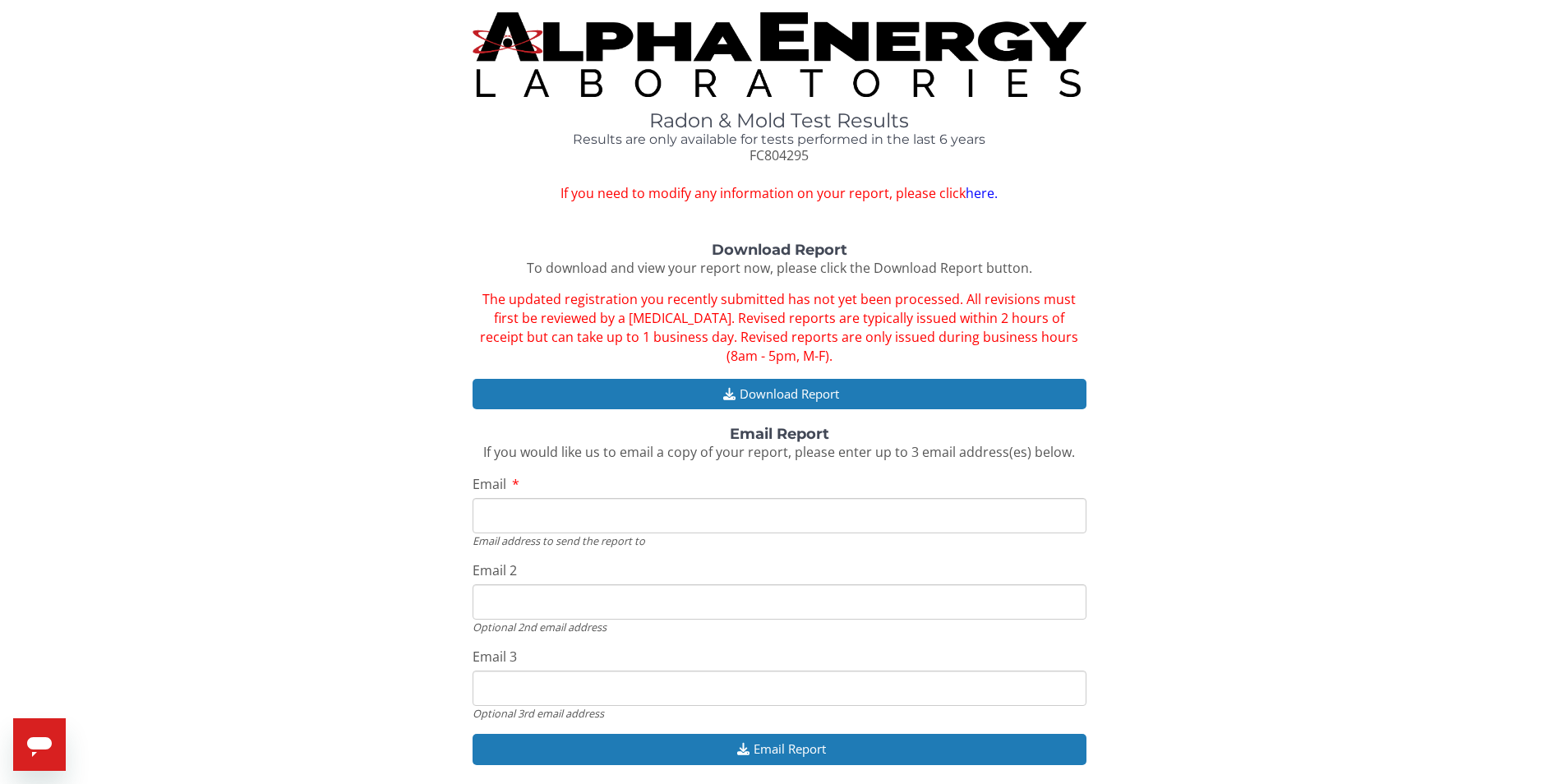
click at [977, 194] on link "here." at bounding box center [982, 193] width 32 height 18
